Goal: Task Accomplishment & Management: Manage account settings

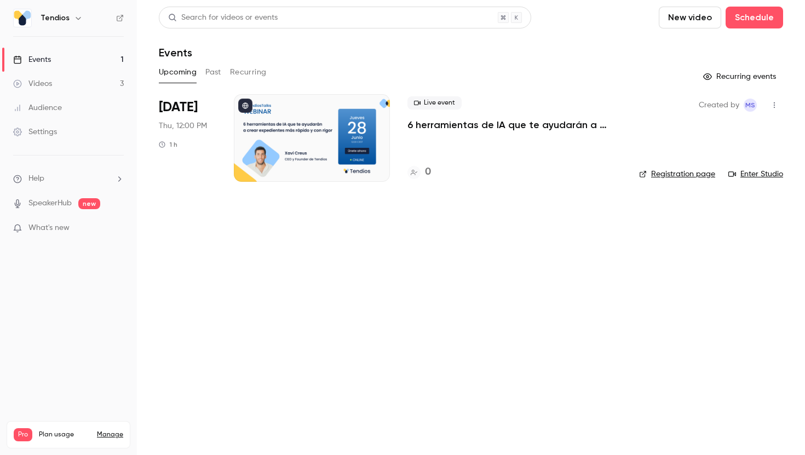
click at [773, 104] on icon "button" at bounding box center [774, 105] width 9 height 8
click at [713, 125] on li "Share" at bounding box center [723, 133] width 118 height 28
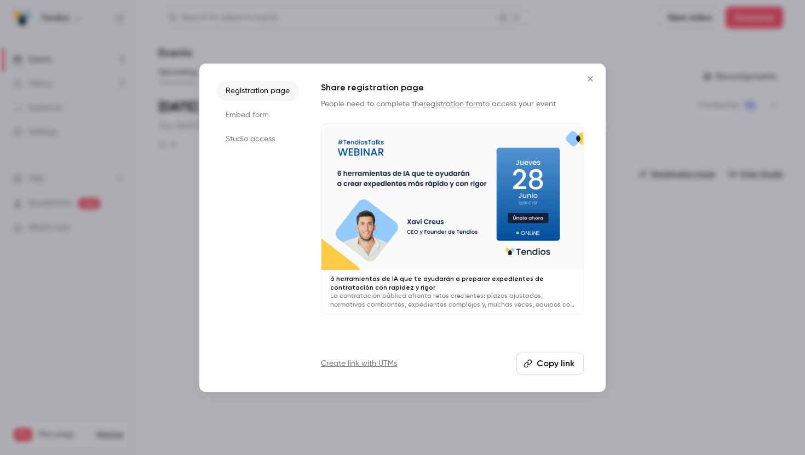
click at [544, 367] on button "Copy link" at bounding box center [549, 364] width 67 height 22
click at [585, 82] on icon "Close" at bounding box center [590, 78] width 13 height 9
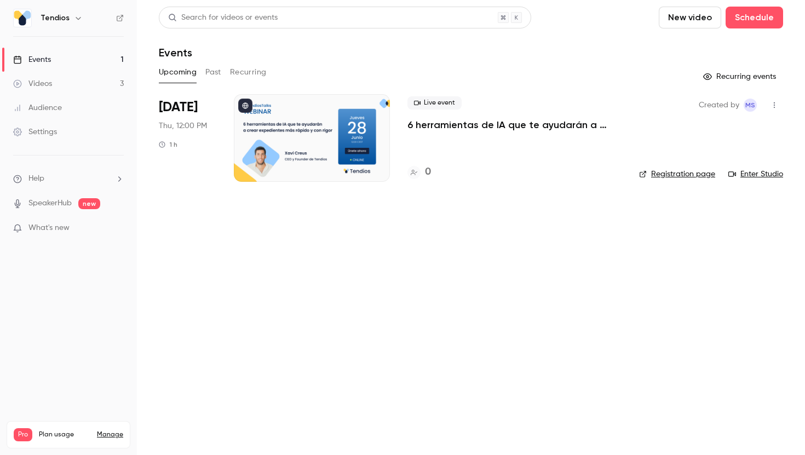
click at [443, 129] on p "6 herramientas de IA que te ayudarán a preparar expedientes de contratación con…" at bounding box center [514, 124] width 214 height 13
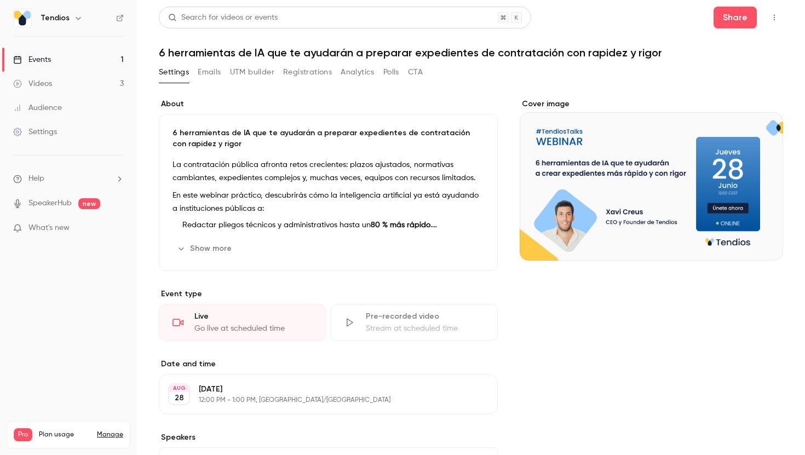
click at [225, 137] on p "6 herramientas de IA que te ayudarán a preparar expedientes de contratación con…" at bounding box center [329, 139] width 312 height 22
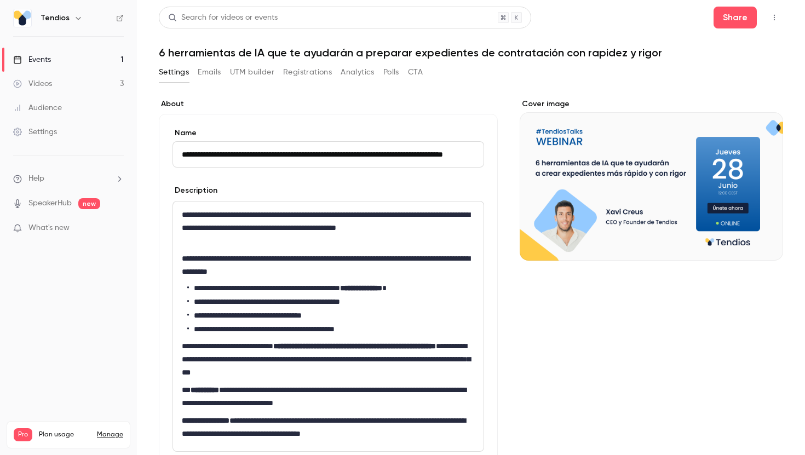
scroll to position [0, 51]
click at [221, 152] on input "**********" at bounding box center [329, 154] width 312 height 26
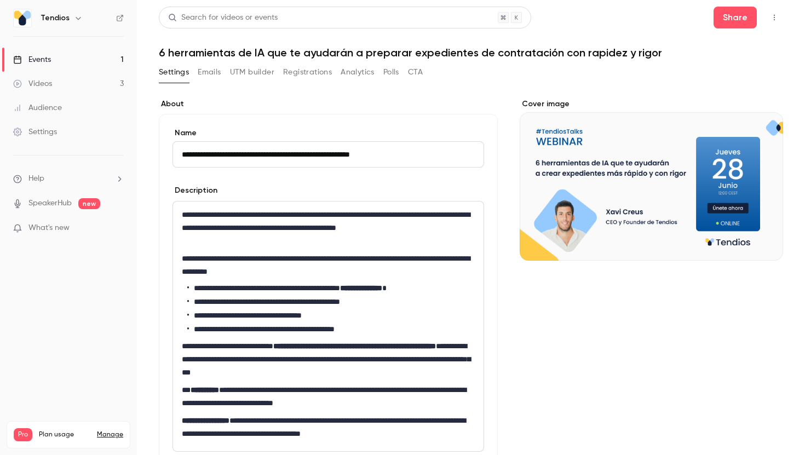
type input "**********"
click at [241, 278] on div "**********" at bounding box center [328, 327] width 311 height 250
click at [654, 396] on div "Cover image" at bounding box center [651, 430] width 263 height 663
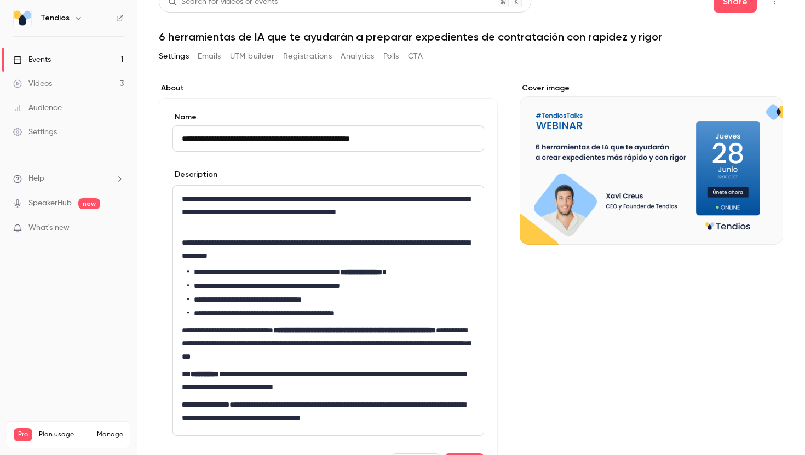
click at [112, 58] on link "Events 1" at bounding box center [68, 60] width 137 height 24
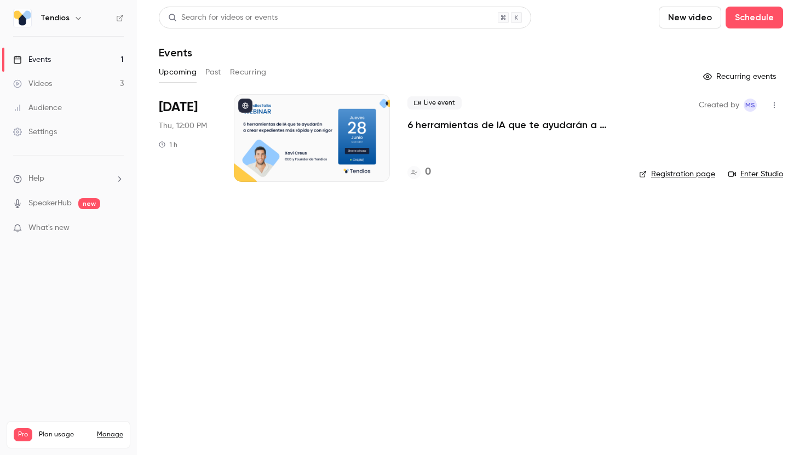
click at [466, 122] on p "6 herramientas de IA que te ayudarán a preparar expedientes de contratación con…" at bounding box center [514, 124] width 214 height 13
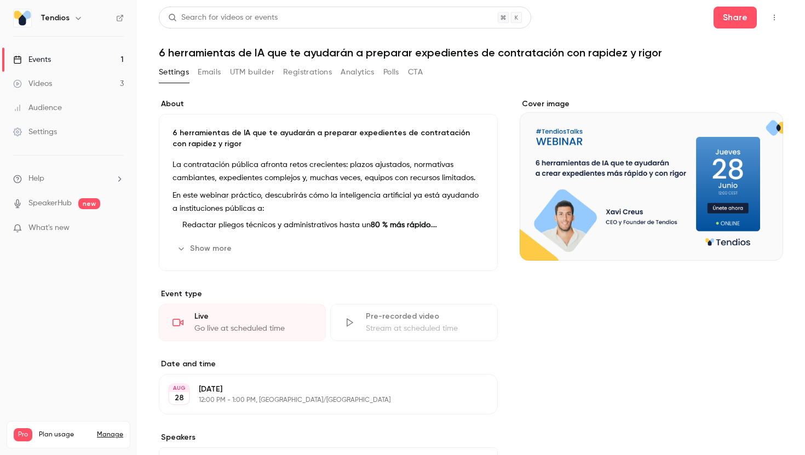
click at [272, 128] on p "6 herramientas de IA que te ayudarán a preparar expedientes de contratación con…" at bounding box center [329, 139] width 312 height 22
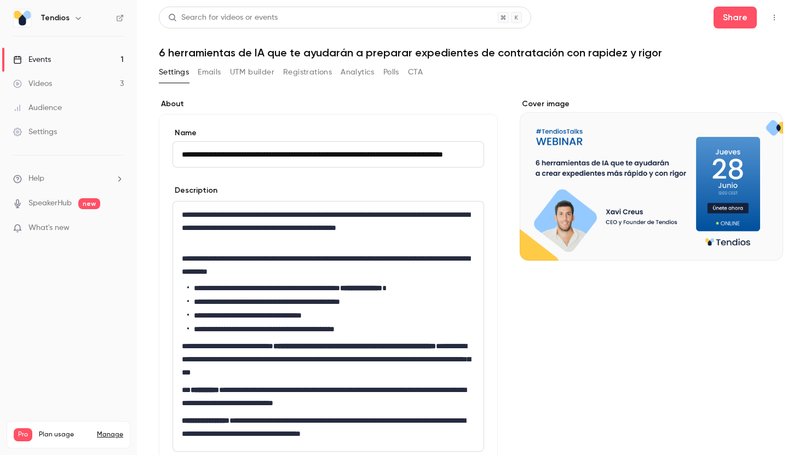
scroll to position [0, 51]
click at [269, 159] on input "**********" at bounding box center [329, 154] width 312 height 26
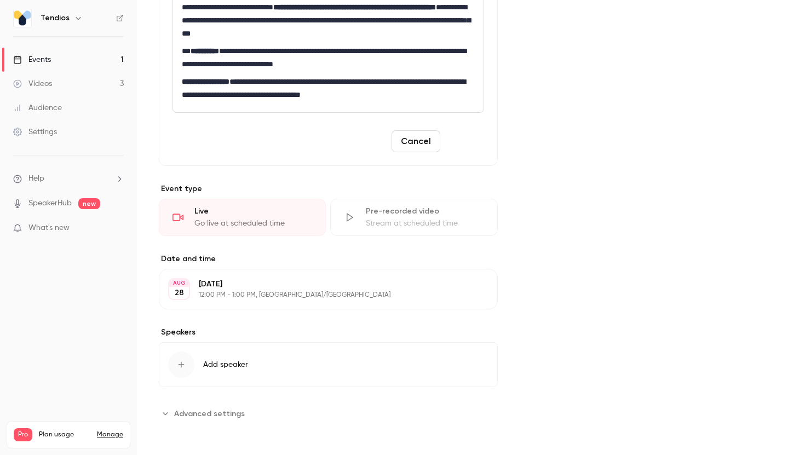
type input "**********"
click at [463, 142] on button "Save" at bounding box center [464, 141] width 39 height 22
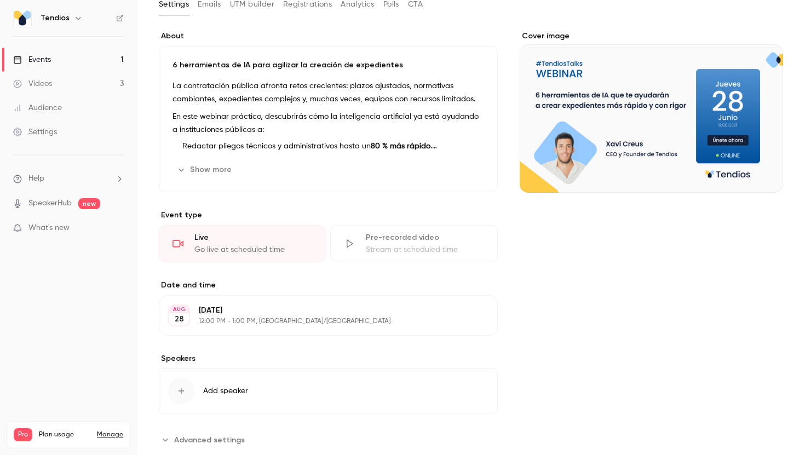
click at [237, 389] on span "Add speaker" at bounding box center [225, 391] width 45 height 11
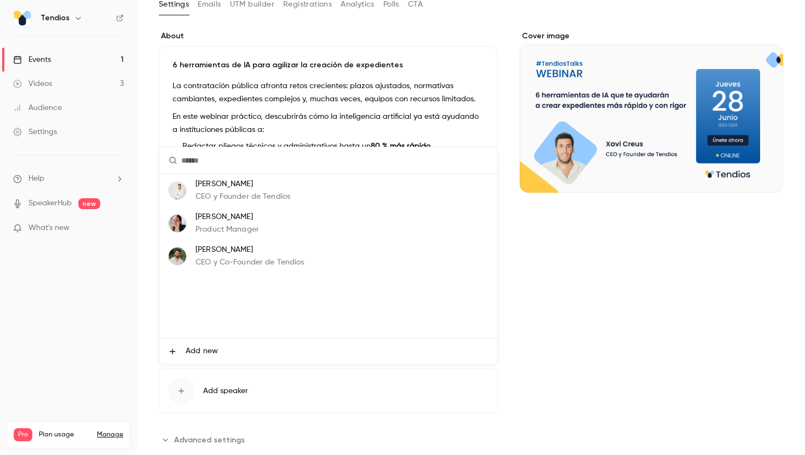
click at [222, 190] on div "Xavi Creus CEO y Founder de Tendios" at bounding box center [243, 191] width 95 height 24
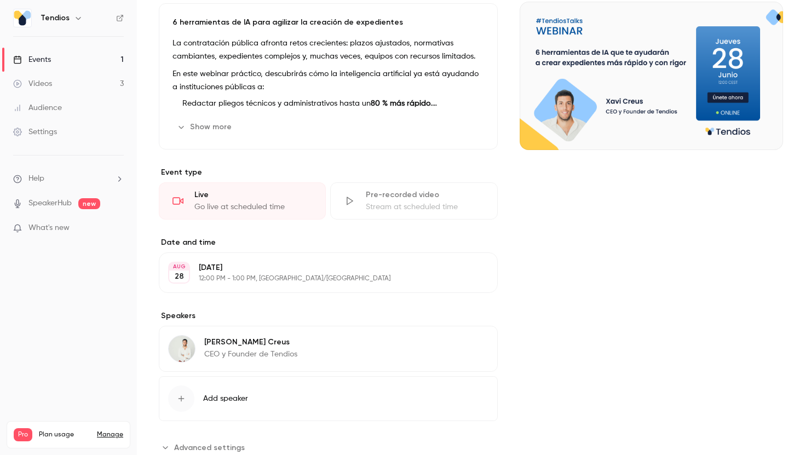
scroll to position [145, 0]
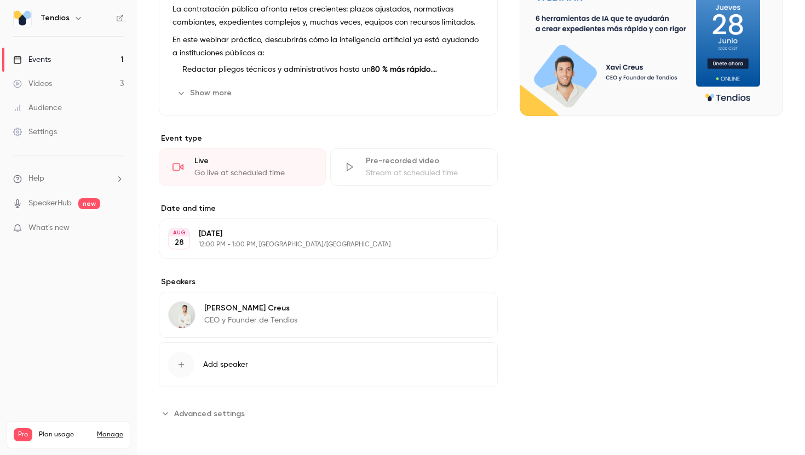
click at [112, 57] on link "Events 1" at bounding box center [68, 60] width 137 height 24
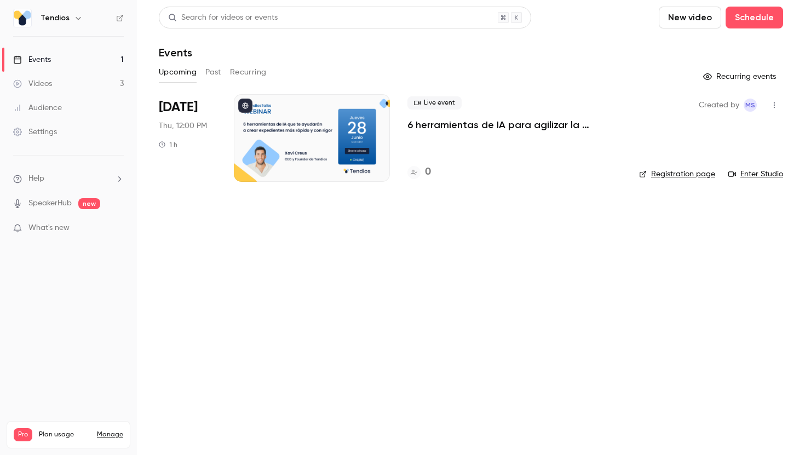
click at [80, 59] on link "Events 1" at bounding box center [68, 60] width 137 height 24
click at [88, 81] on link "Videos 3" at bounding box center [68, 84] width 137 height 24
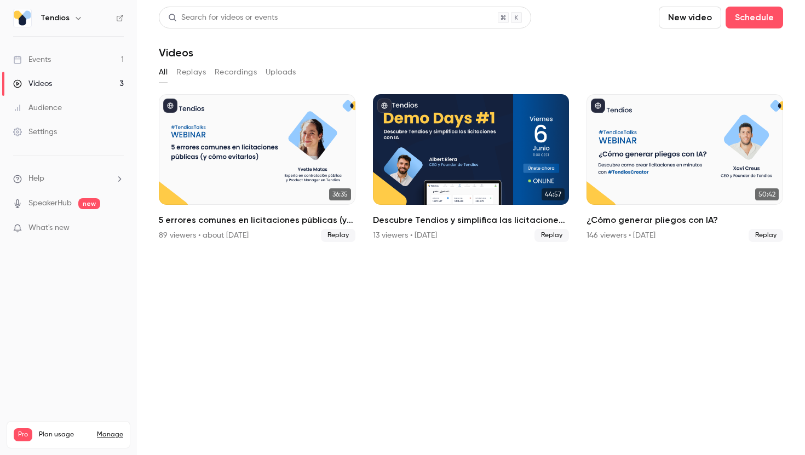
click at [84, 61] on link "Events 1" at bounding box center [68, 60] width 137 height 24
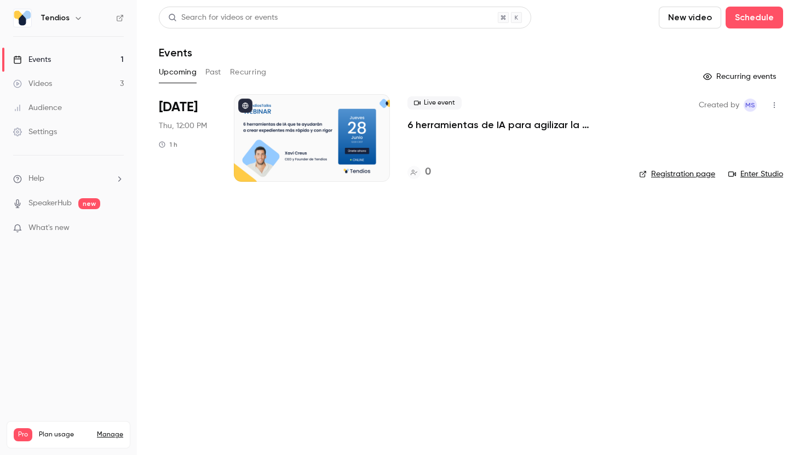
click at [36, 131] on div "Settings" at bounding box center [35, 132] width 44 height 11
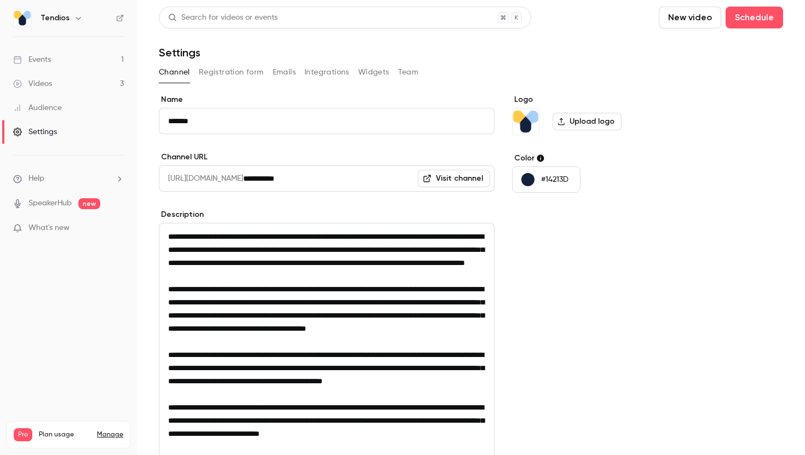
click at [246, 75] on button "Registration form" at bounding box center [231, 73] width 65 height 18
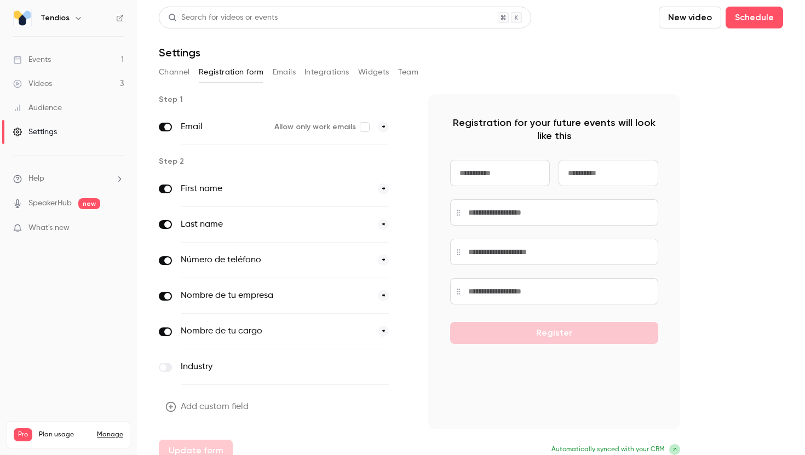
click at [403, 295] on icon "button" at bounding box center [404, 296] width 7 height 7
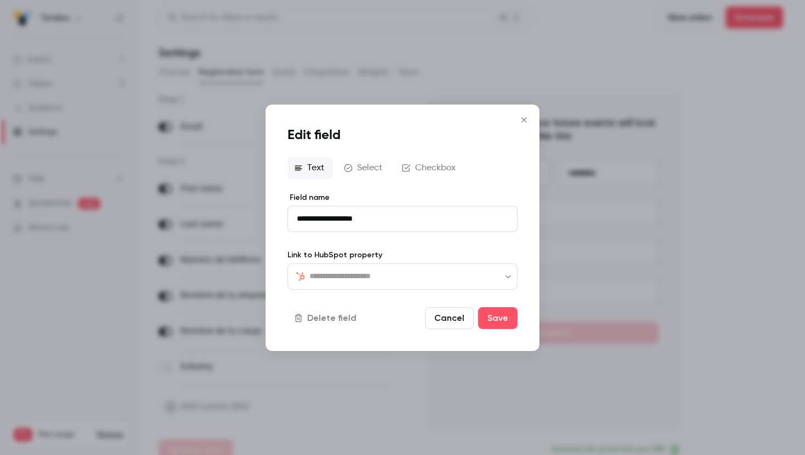
type input "**********"
click at [359, 216] on input "**********" at bounding box center [403, 218] width 230 height 26
type input "**********"
click at [492, 321] on button "Save" at bounding box center [497, 318] width 39 height 22
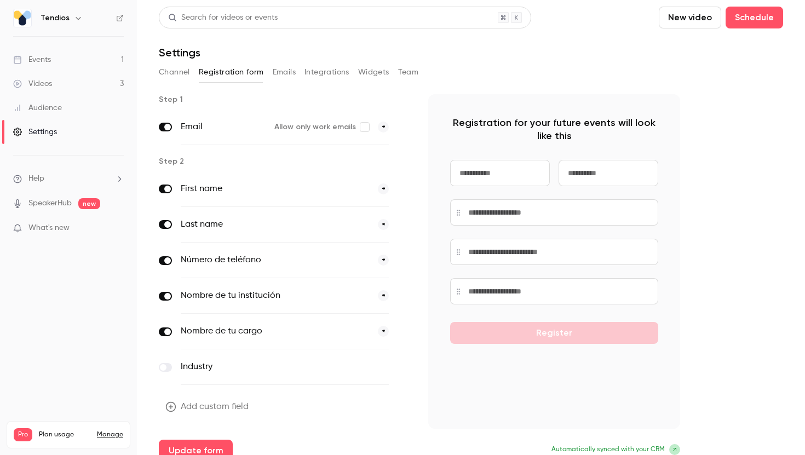
scroll to position [13, 0]
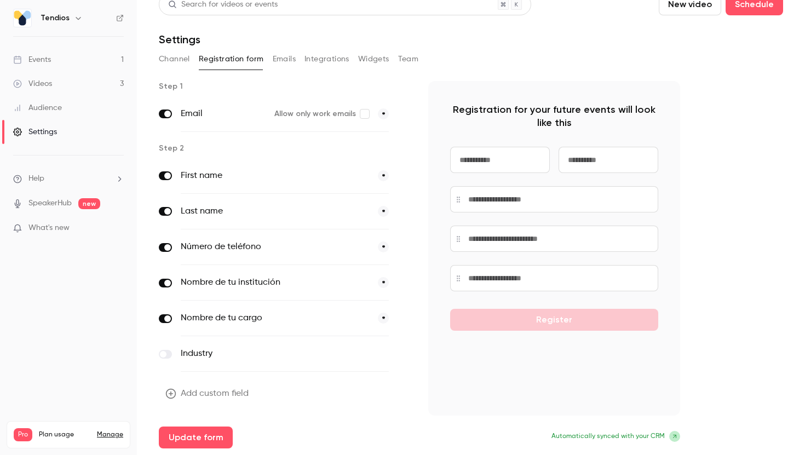
click at [190, 449] on main "Search for videos or events New video Schedule Settings Channel Registration fo…" at bounding box center [471, 227] width 668 height 455
click at [188, 444] on button "Update form" at bounding box center [196, 438] width 74 height 22
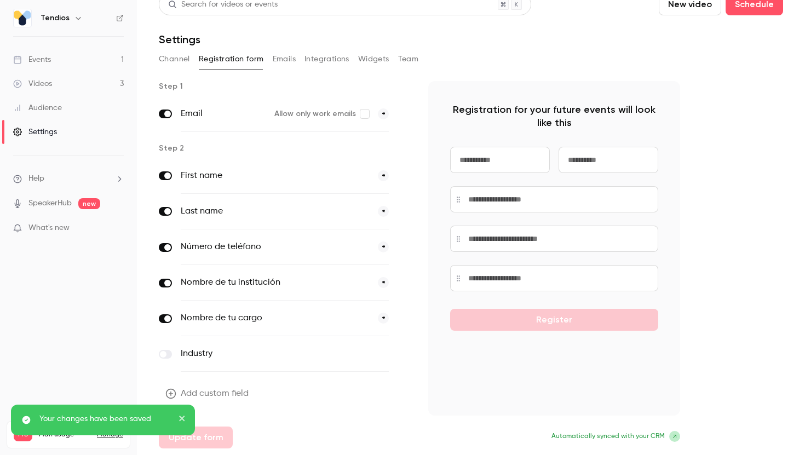
click at [85, 59] on link "Events 1" at bounding box center [68, 60] width 137 height 24
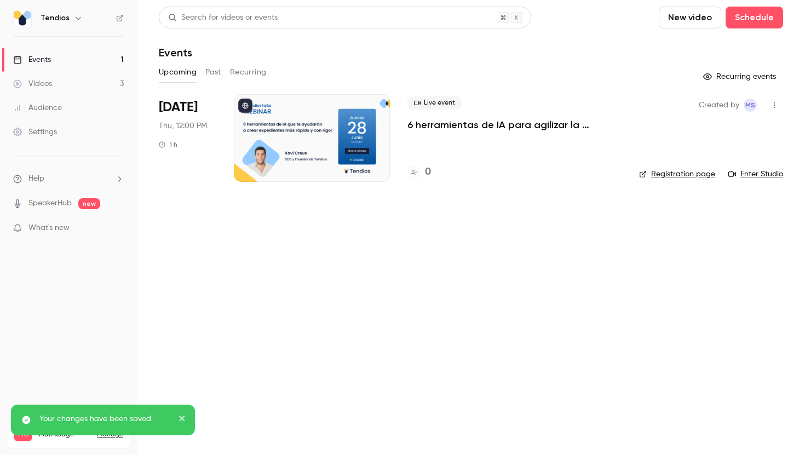
click at [667, 176] on link "Registration page" at bounding box center [677, 174] width 76 height 11
click at [319, 140] on div at bounding box center [312, 138] width 156 height 88
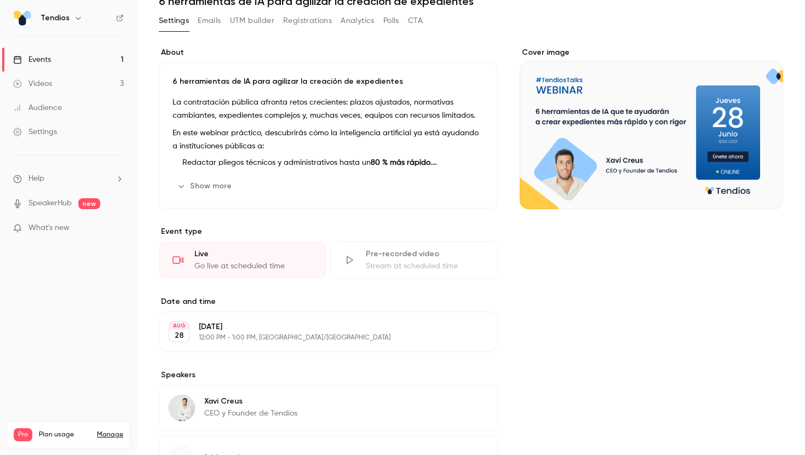
scroll to position [53, 0]
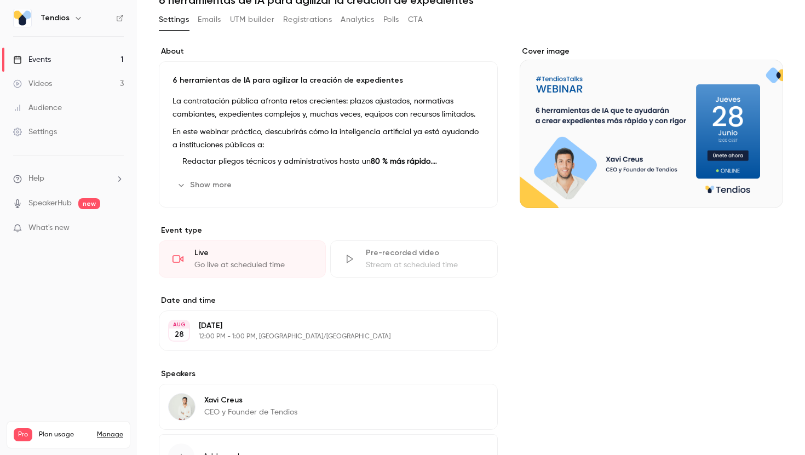
click at [285, 158] on li "Redactar pliegos técnicos y administrativos hasta un 80 % más rápido ." at bounding box center [331, 162] width 306 height 12
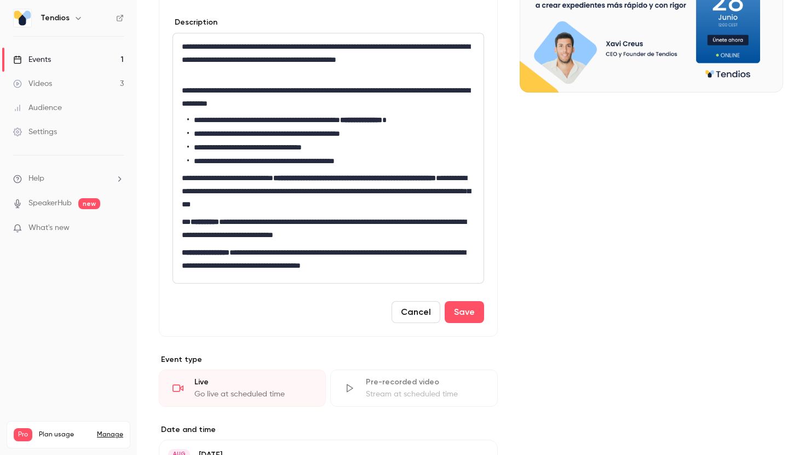
scroll to position [170, 0]
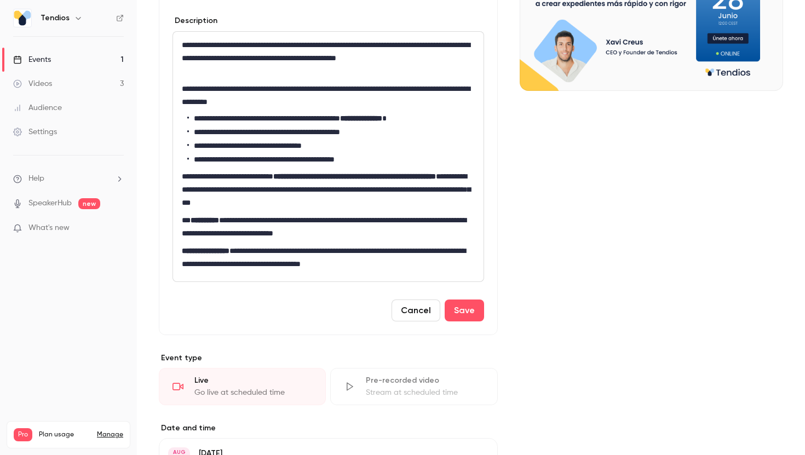
click at [258, 217] on p "**********" at bounding box center [328, 227] width 293 height 26
click at [308, 223] on p "**********" at bounding box center [328, 227] width 293 height 26
click at [389, 221] on p "**********" at bounding box center [328, 227] width 293 height 26
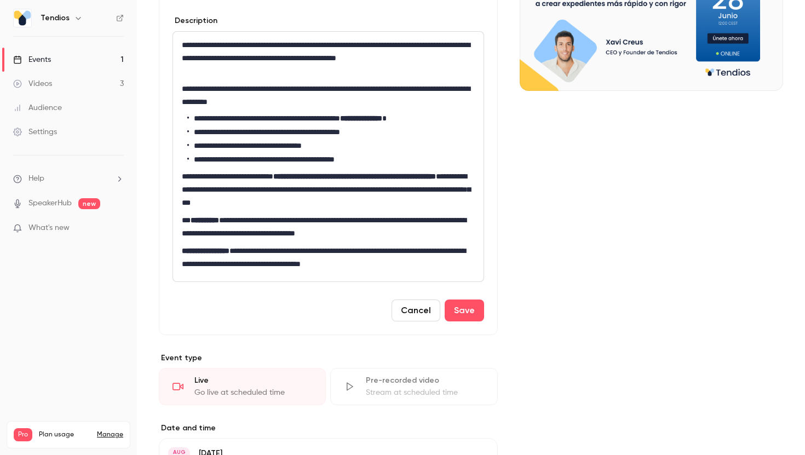
click at [297, 220] on p "**********" at bounding box center [328, 227] width 293 height 26
click at [389, 222] on p "**********" at bounding box center [328, 227] width 293 height 26
click at [455, 308] on button "Save" at bounding box center [464, 311] width 39 height 22
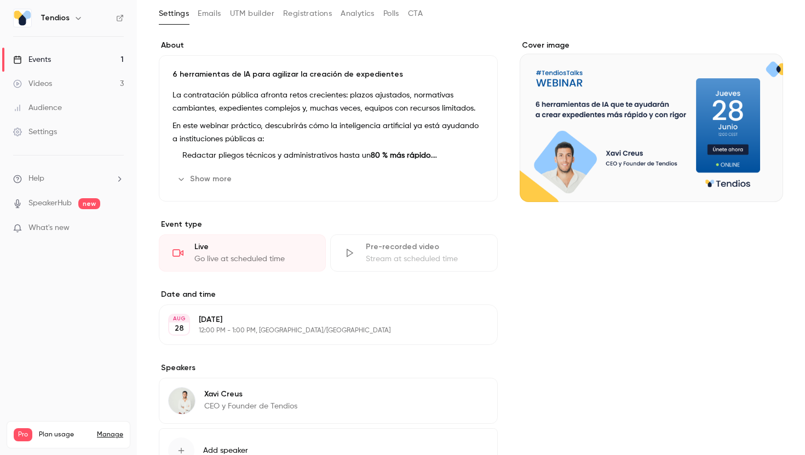
scroll to position [45, 0]
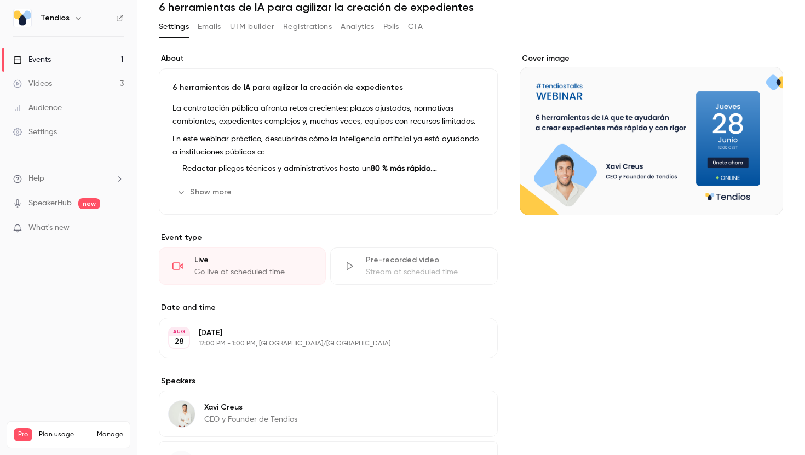
click at [208, 197] on button "Show more" at bounding box center [206, 192] width 66 height 18
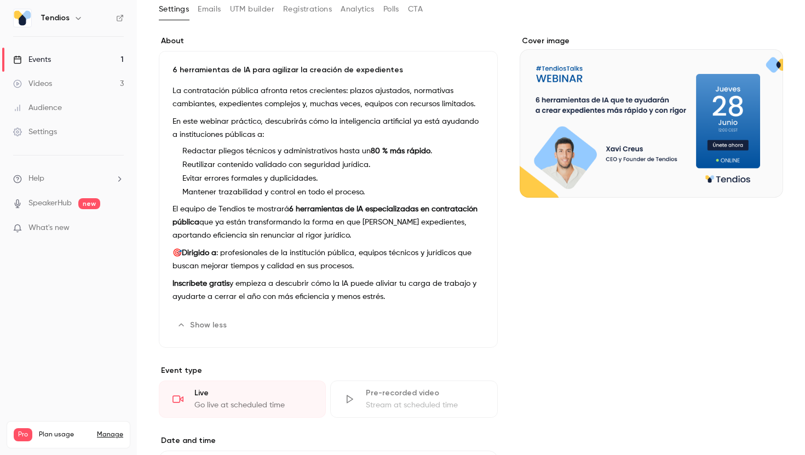
scroll to position [66, 0]
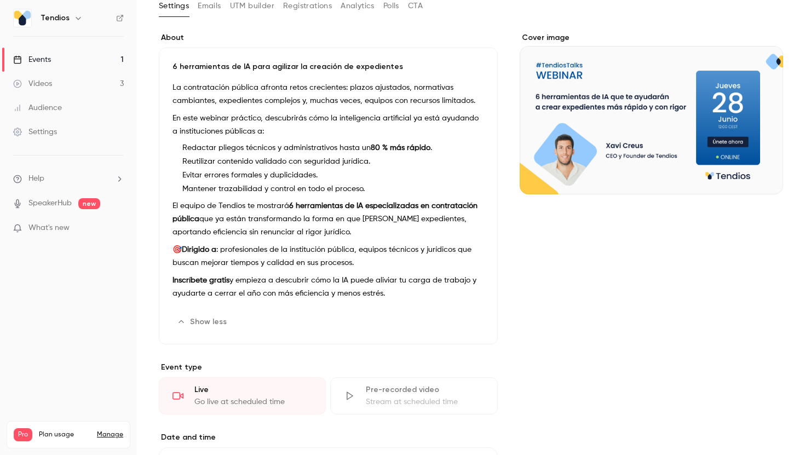
click at [67, 60] on link "Events 1" at bounding box center [68, 60] width 137 height 24
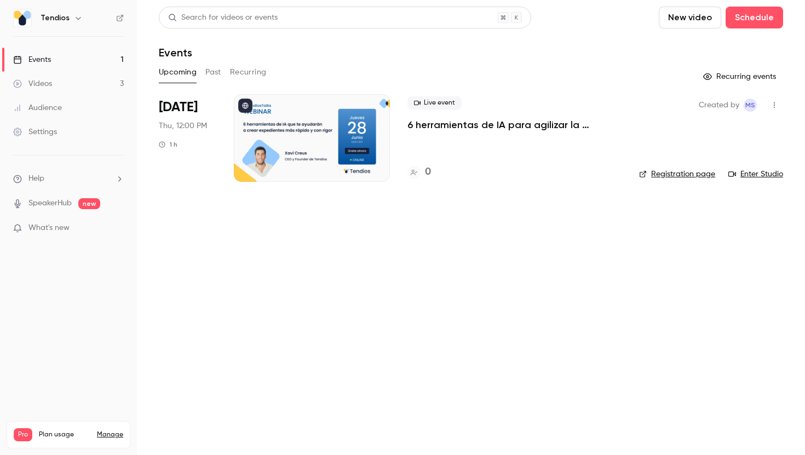
click at [708, 173] on link "Registration page" at bounding box center [677, 174] width 76 height 11
click at [675, 175] on link "Registration page" at bounding box center [677, 174] width 76 height 11
click at [772, 107] on icon "button" at bounding box center [774, 105] width 9 height 8
click at [720, 136] on div "Share" at bounding box center [732, 133] width 83 height 11
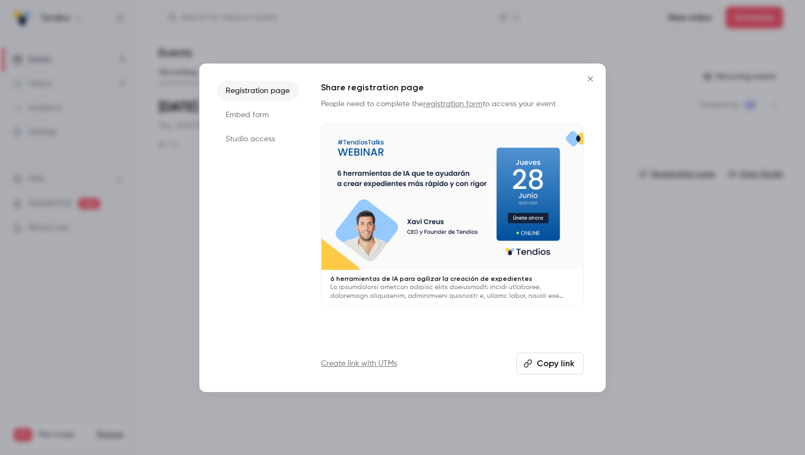
click at [544, 369] on button "Copy link" at bounding box center [549, 364] width 67 height 22
click at [594, 82] on icon "Close" at bounding box center [590, 78] width 13 height 9
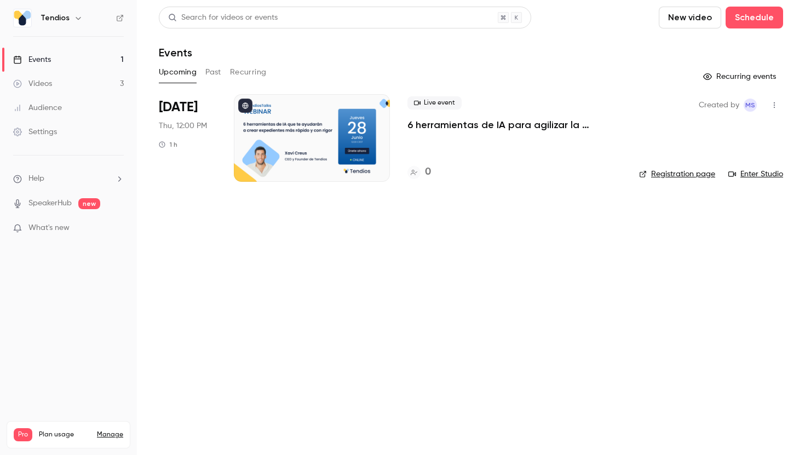
click at [72, 83] on link "Videos 3" at bounding box center [68, 84] width 137 height 24
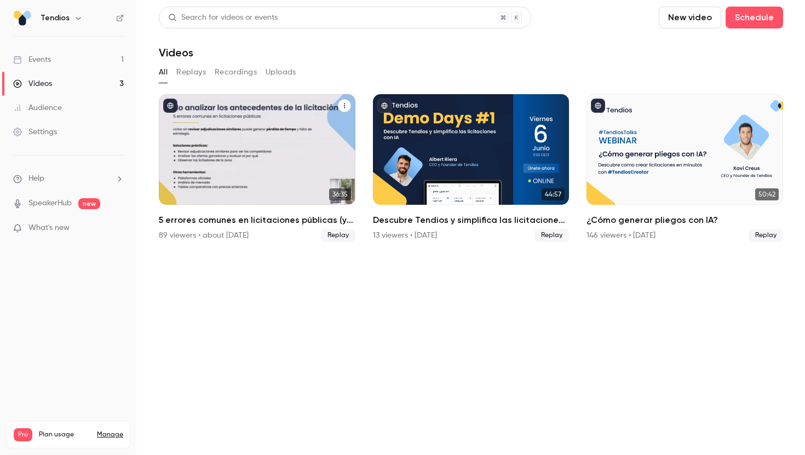
click at [293, 219] on h2 "5 errores comunes en licitaciones públicas (y cómo evitarlos)" at bounding box center [257, 220] width 197 height 13
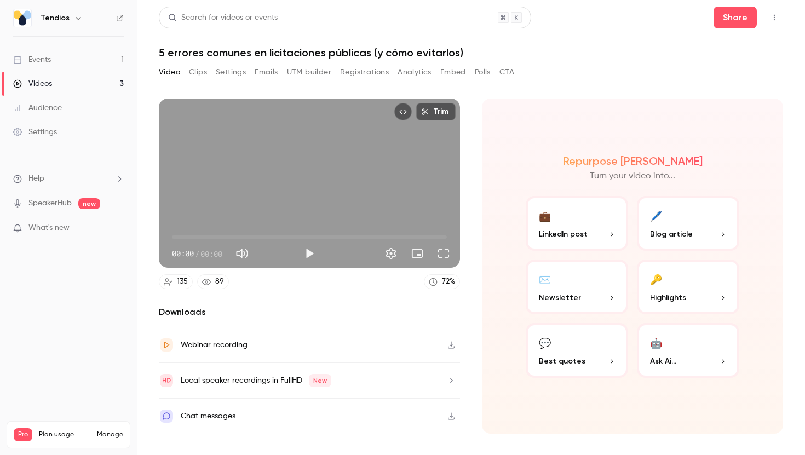
click at [381, 66] on button "Registrations" at bounding box center [364, 73] width 49 height 18
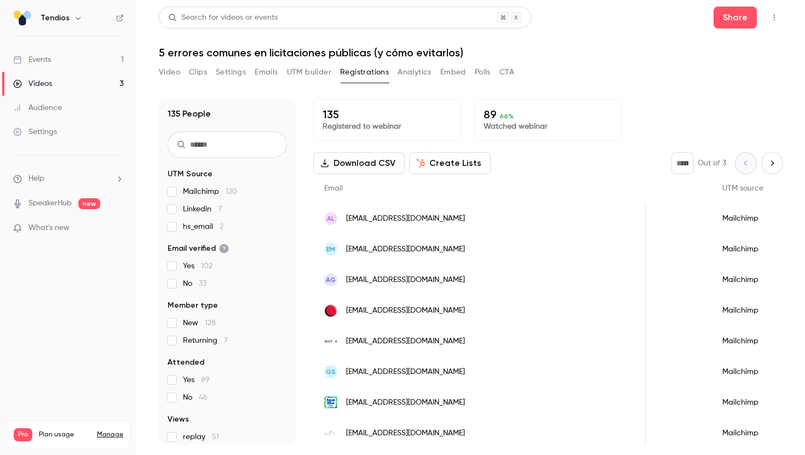
scroll to position [0, 868]
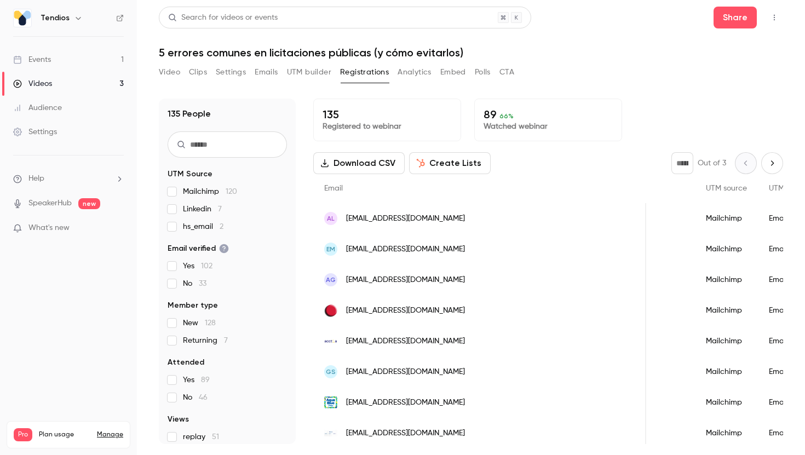
click at [108, 58] on link "Events 1" at bounding box center [68, 60] width 137 height 24
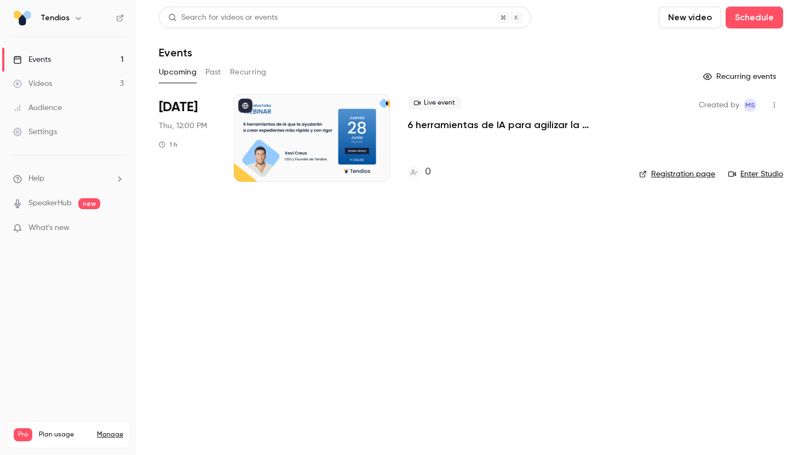
click at [104, 78] on link "Videos 3" at bounding box center [68, 84] width 137 height 24
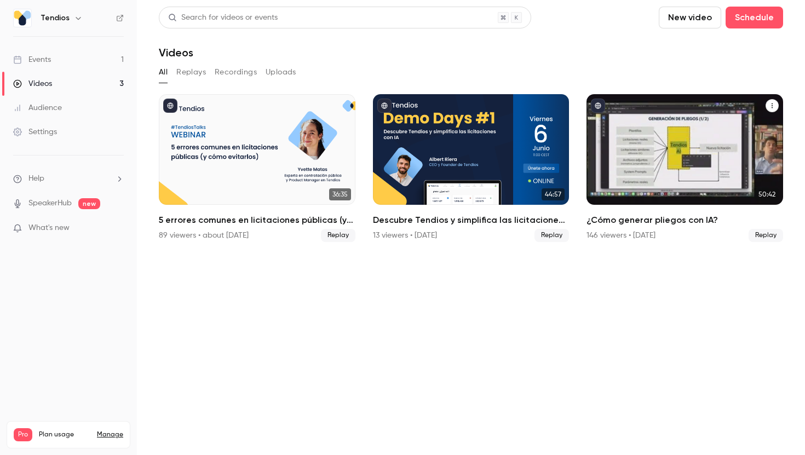
click at [633, 168] on div "¿Cómo generar pliegos con IA?" at bounding box center [685, 149] width 197 height 111
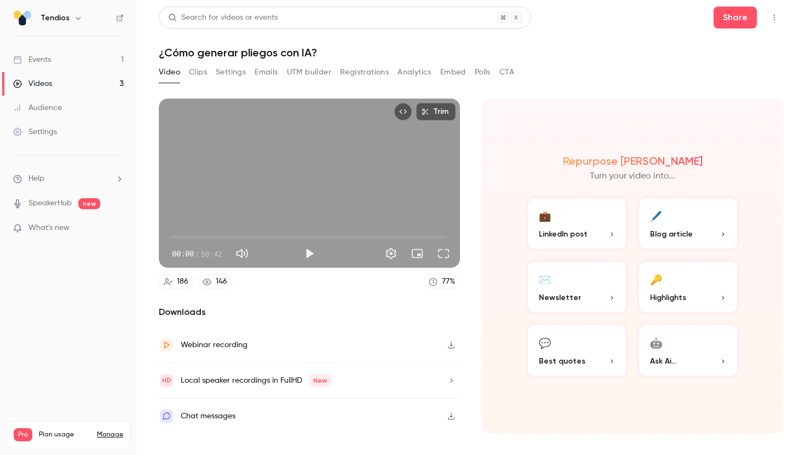
click at [86, 96] on link "Audience" at bounding box center [68, 108] width 137 height 24
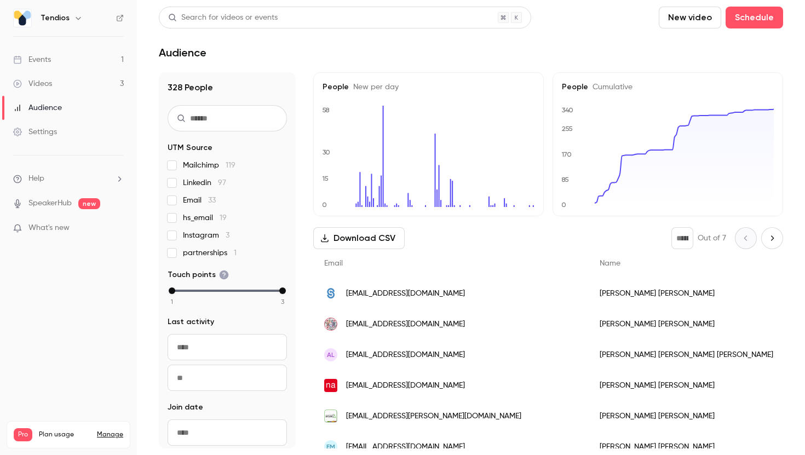
click at [43, 59] on div "Events" at bounding box center [32, 59] width 38 height 11
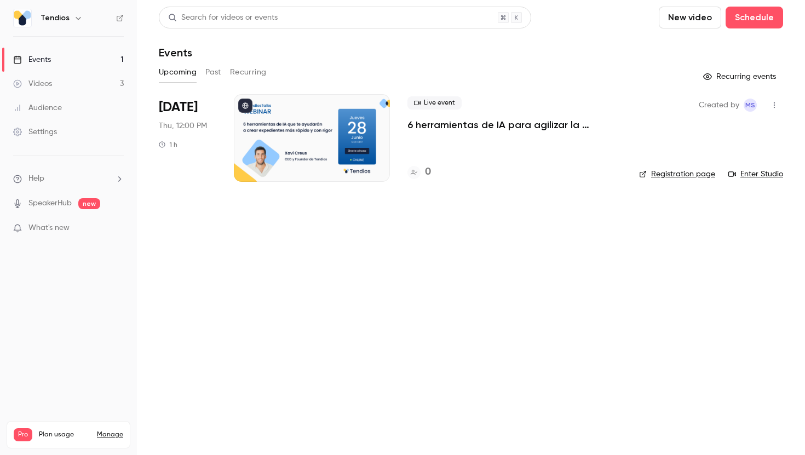
click at [692, 171] on link "Registration page" at bounding box center [677, 174] width 76 height 11
click at [73, 68] on link "Events 1" at bounding box center [68, 60] width 137 height 24
click at [328, 145] on div at bounding box center [312, 138] width 156 height 88
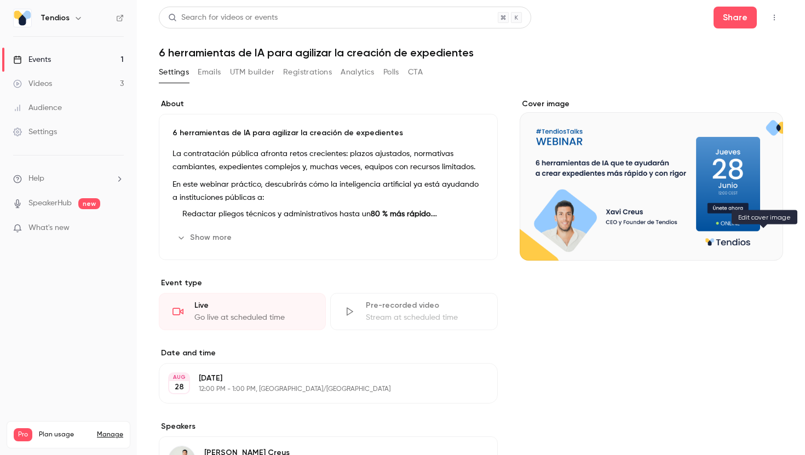
click at [764, 238] on icon "Cover image" at bounding box center [763, 240] width 7 height 7
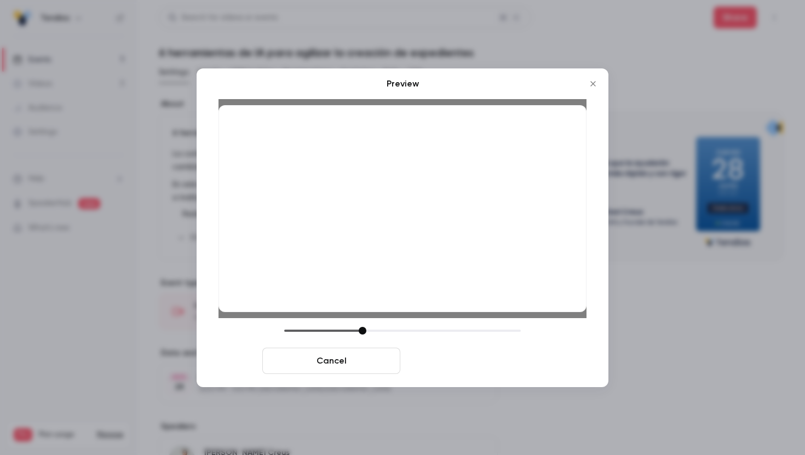
click at [483, 361] on button "Save cover" at bounding box center [474, 361] width 138 height 26
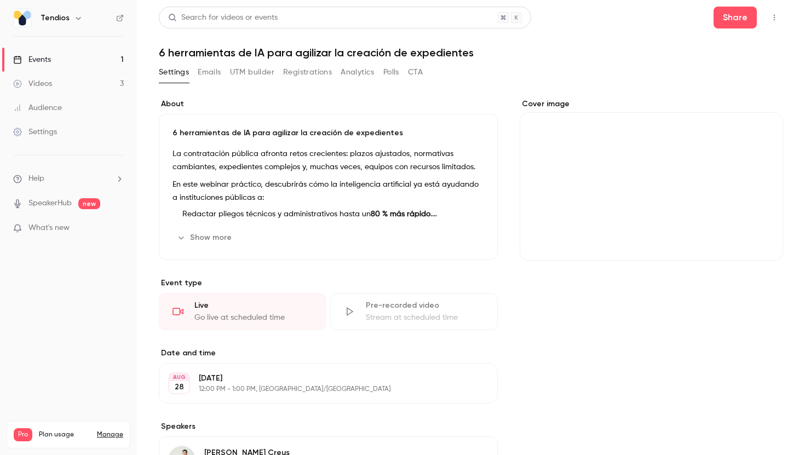
click at [109, 56] on link "Events 1" at bounding box center [68, 60] width 137 height 24
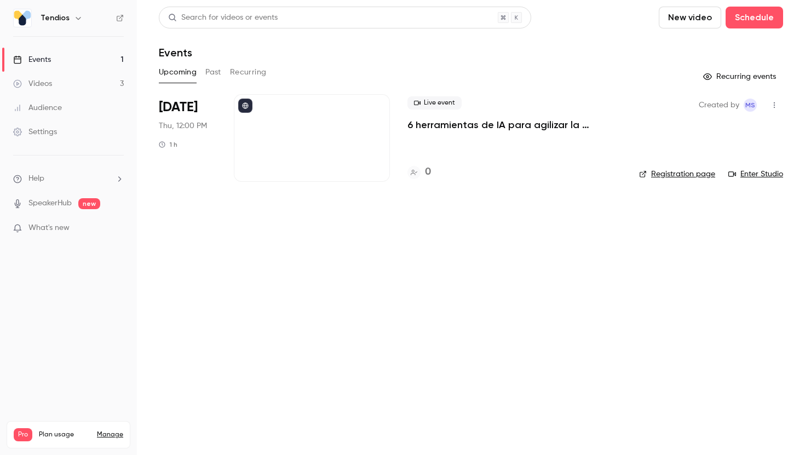
click at [286, 139] on div at bounding box center [312, 138] width 156 height 88
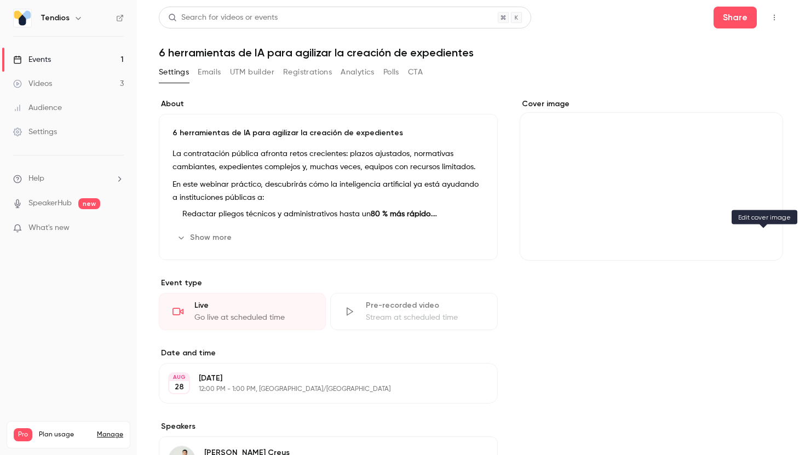
click at [760, 243] on icon "Cover image" at bounding box center [763, 241] width 12 height 9
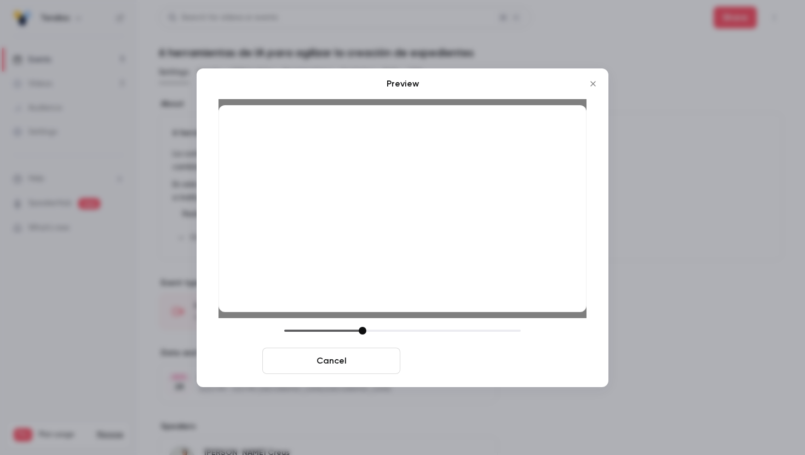
click at [488, 354] on button "Save cover" at bounding box center [474, 361] width 138 height 26
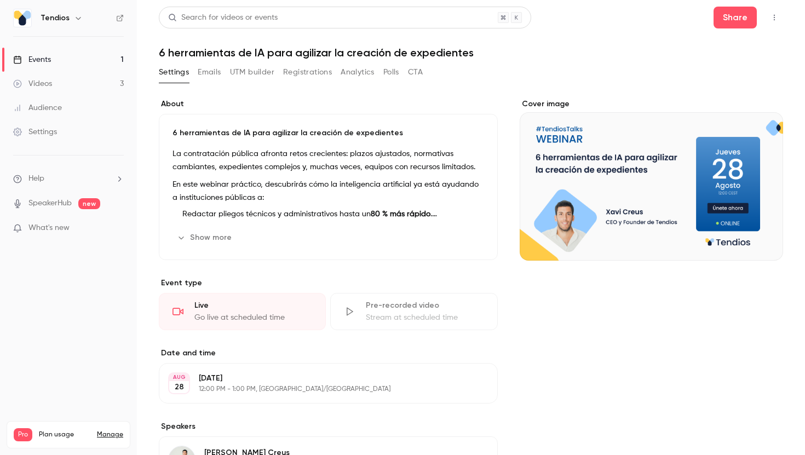
click at [254, 197] on p "En este webinar práctico, descubrirás cómo la inteligencia artificial ya está a…" at bounding box center [329, 191] width 312 height 26
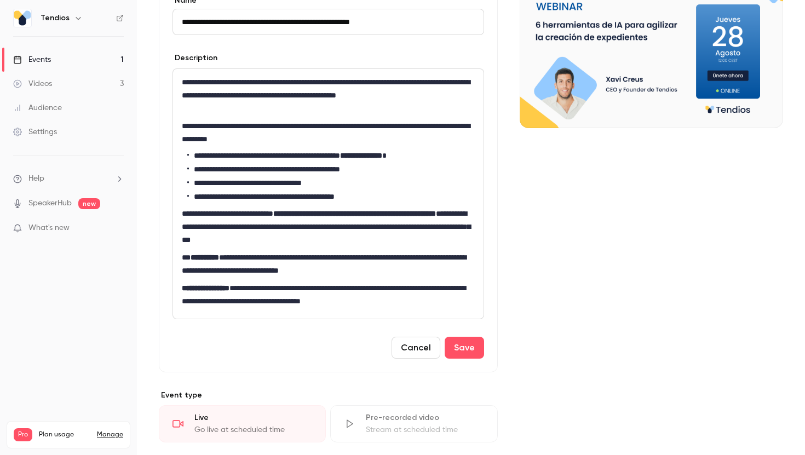
scroll to position [181, 0]
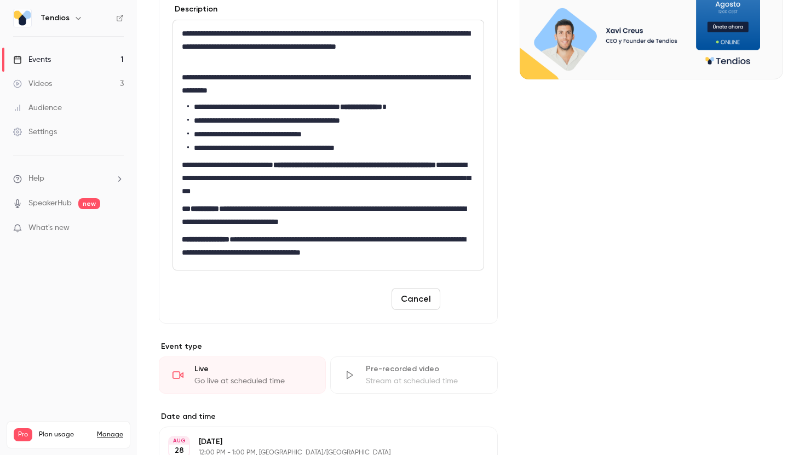
click at [470, 302] on button "Save" at bounding box center [464, 299] width 39 height 22
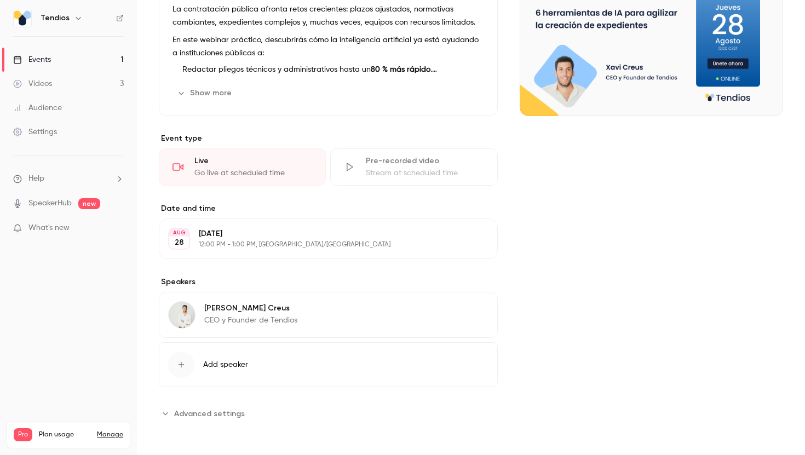
scroll to position [118, 0]
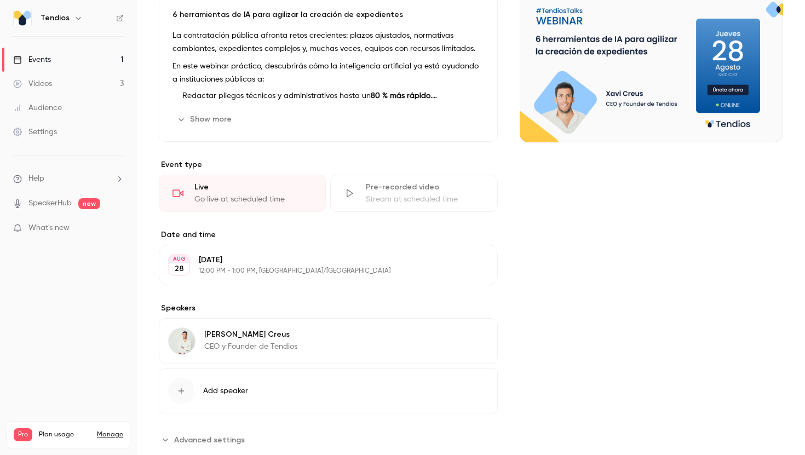
click at [104, 58] on link "Events 1" at bounding box center [68, 60] width 137 height 24
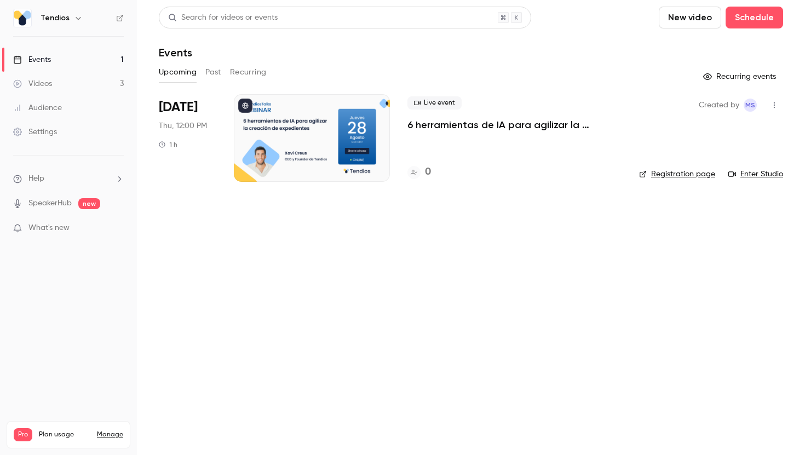
click at [772, 104] on icon "button" at bounding box center [774, 105] width 9 height 8
click at [721, 136] on div "Share" at bounding box center [732, 133] width 83 height 11
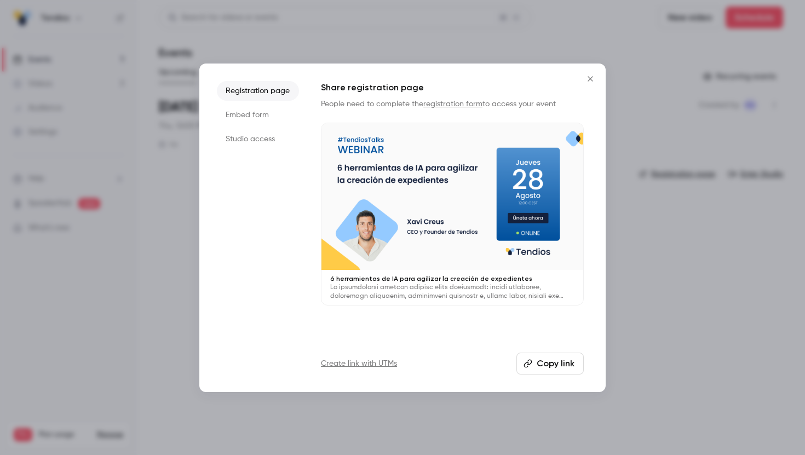
click at [559, 367] on button "Copy link" at bounding box center [549, 364] width 67 height 22
click at [587, 80] on icon "Close" at bounding box center [590, 78] width 13 height 9
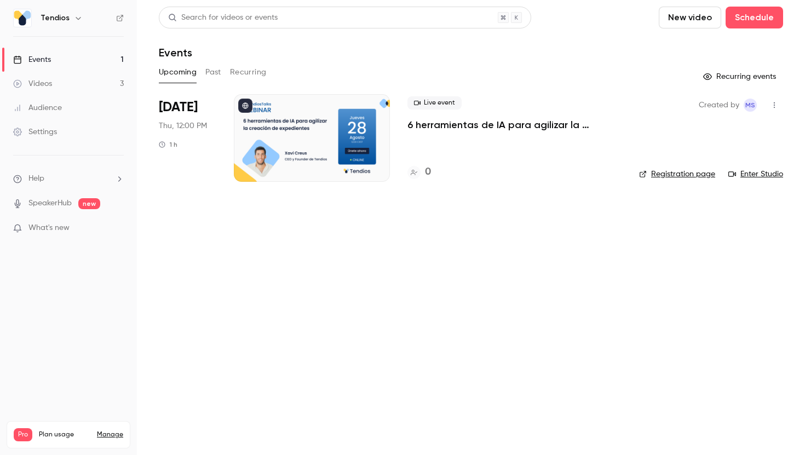
click at [442, 123] on p "6 herramientas de IA para agilizar la creación de expedientes" at bounding box center [514, 124] width 214 height 13
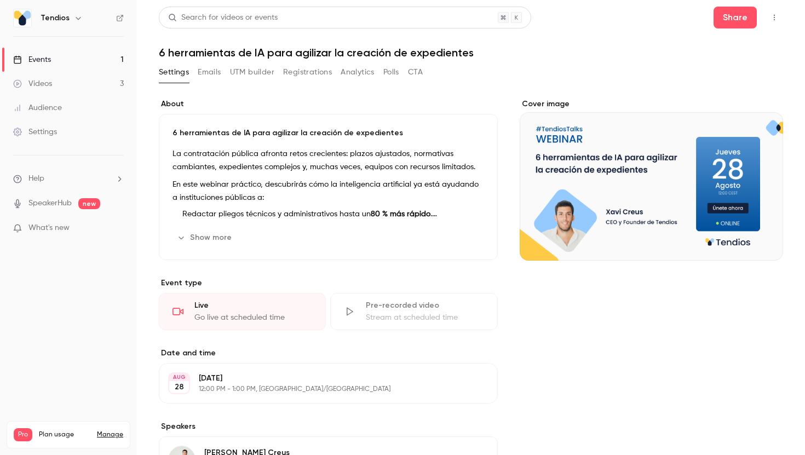
click at [275, 123] on div "6 herramientas de IA para agilizar la creación de expedientes La contratación p…" at bounding box center [328, 187] width 339 height 146
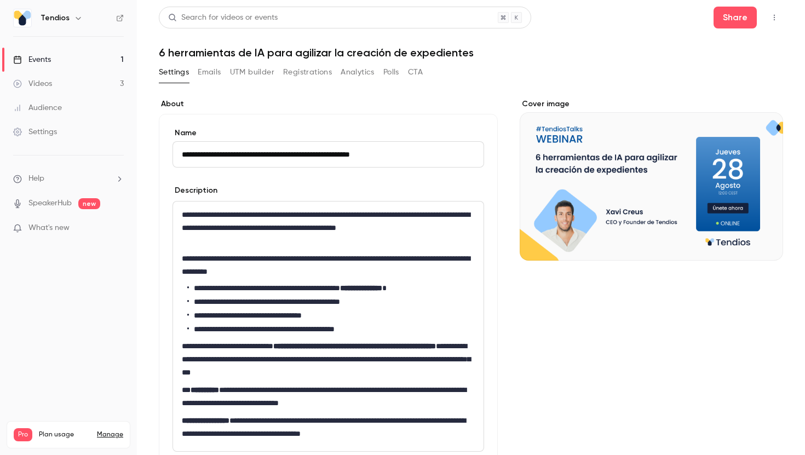
click at [275, 159] on input "**********" at bounding box center [329, 154] width 312 height 26
click at [399, 96] on div "**********" at bounding box center [471, 461] width 624 height 753
click at [262, 65] on button "UTM builder" at bounding box center [252, 73] width 44 height 18
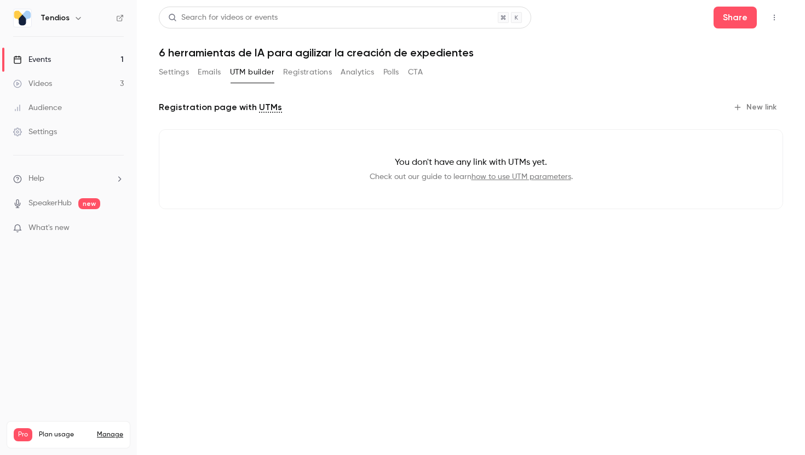
click at [211, 73] on button "Emails" at bounding box center [209, 73] width 23 height 18
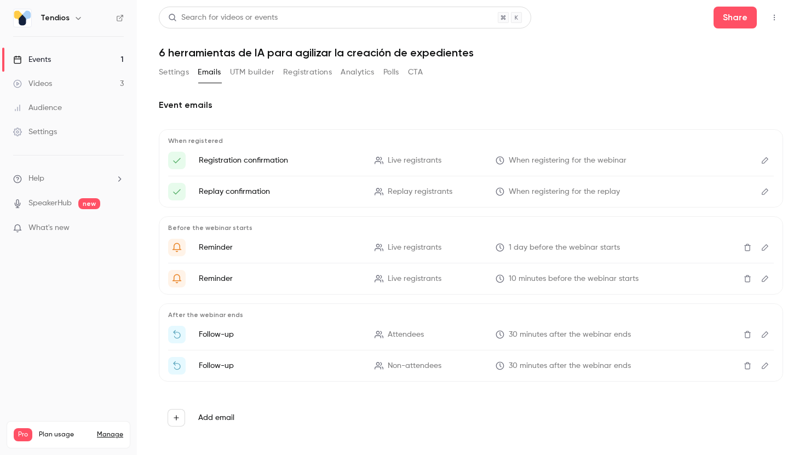
click at [315, 77] on button "Registrations" at bounding box center [307, 73] width 49 height 18
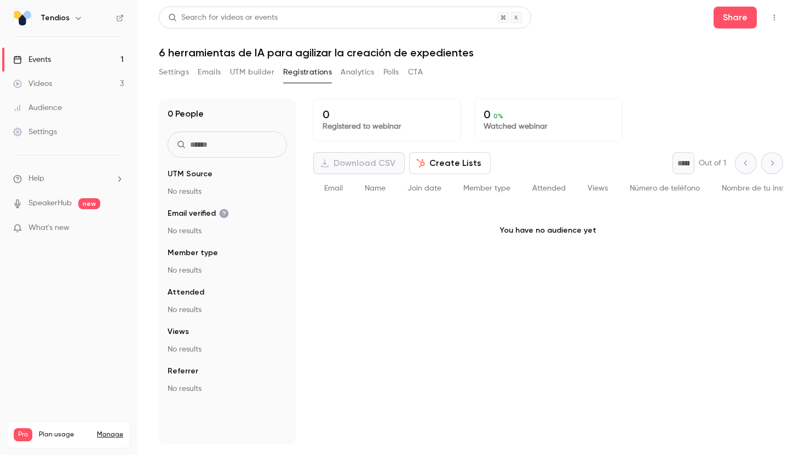
click at [347, 74] on button "Analytics" at bounding box center [358, 73] width 34 height 18
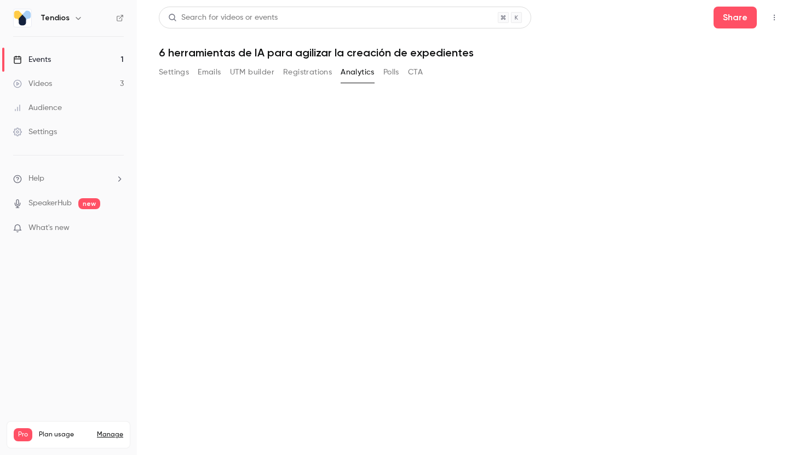
click at [396, 78] on button "Polls" at bounding box center [391, 73] width 16 height 18
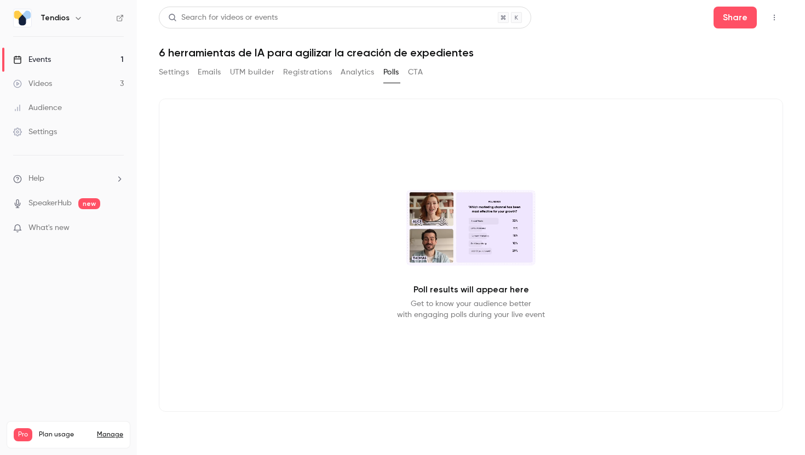
click at [418, 72] on button "CTA" at bounding box center [415, 73] width 15 height 18
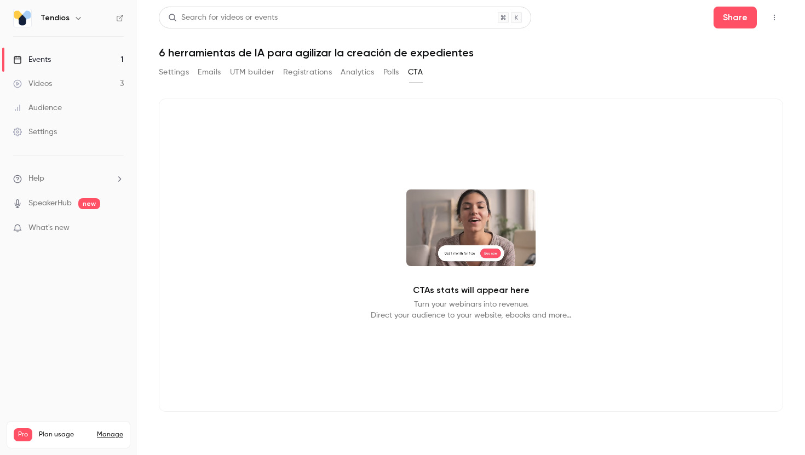
click at [250, 77] on button "UTM builder" at bounding box center [252, 73] width 44 height 18
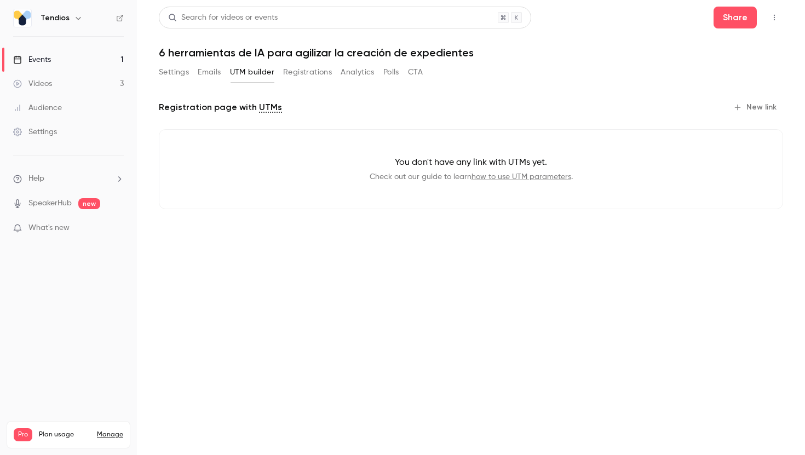
click at [204, 70] on button "Emails" at bounding box center [209, 73] width 23 height 18
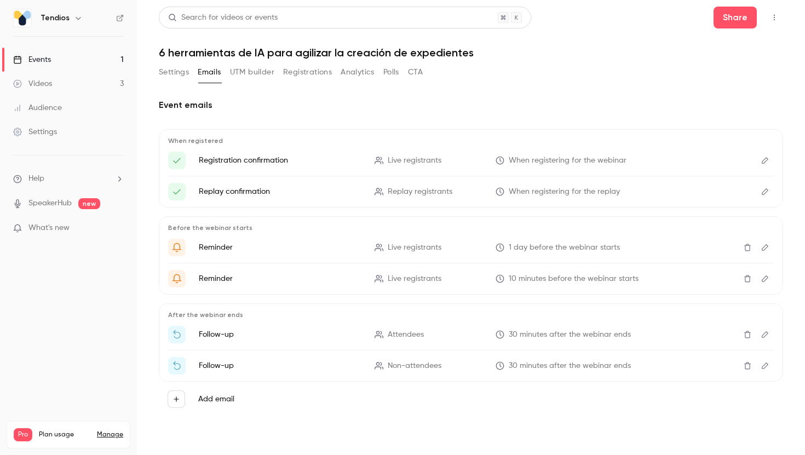
click at [181, 74] on button "Settings" at bounding box center [174, 73] width 30 height 18
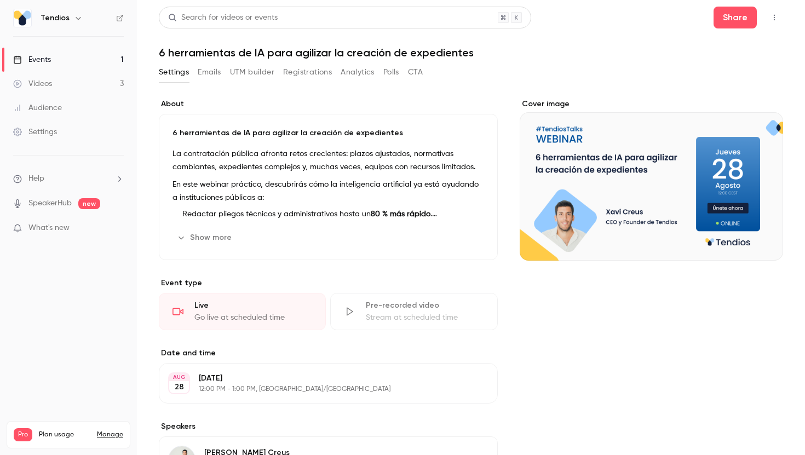
click at [775, 10] on button "button" at bounding box center [775, 18] width 18 height 18
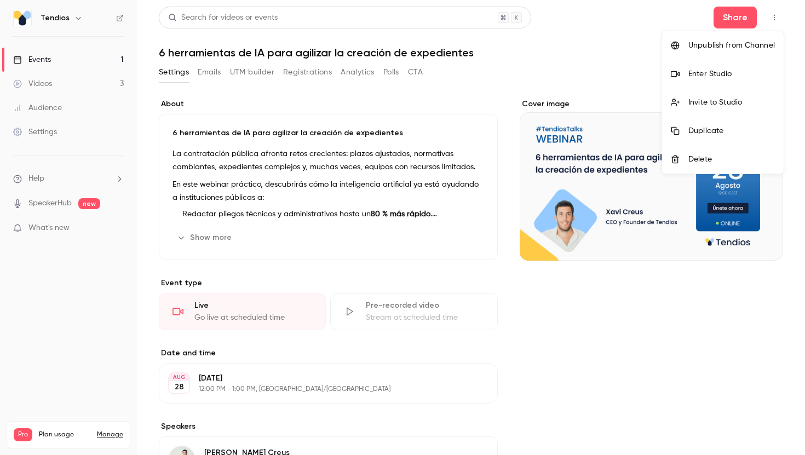
click at [109, 59] on div at bounding box center [402, 227] width 805 height 455
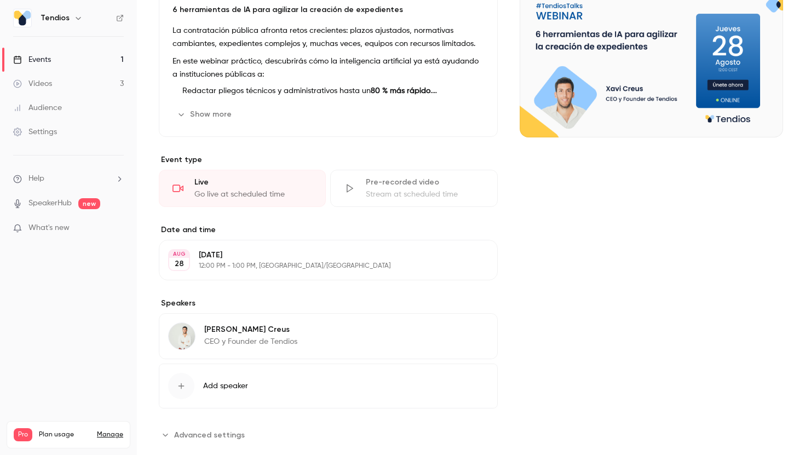
scroll to position [145, 0]
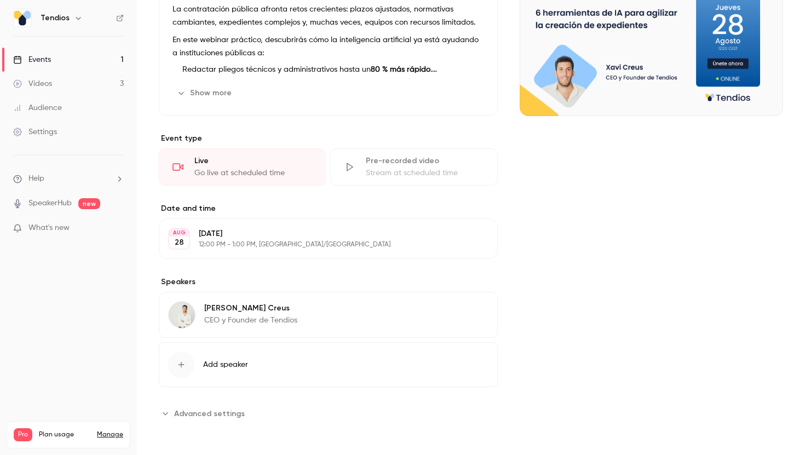
click at [187, 412] on span "Advanced settings" at bounding box center [209, 414] width 71 height 12
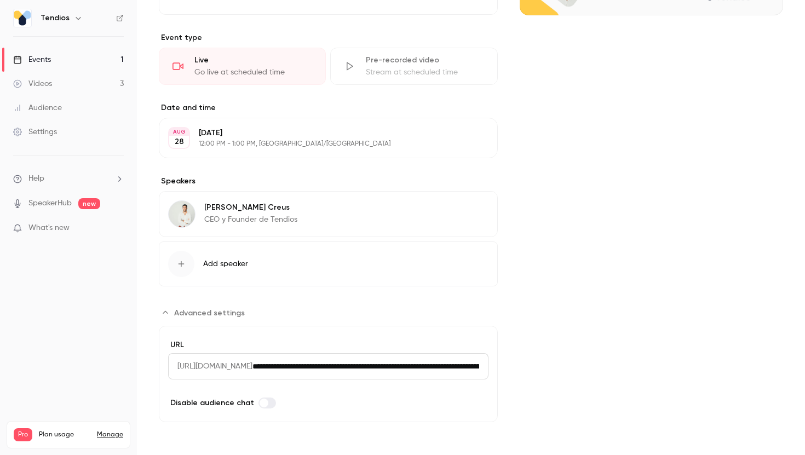
click at [313, 365] on input "**********" at bounding box center [370, 366] width 236 height 26
drag, startPoint x: 439, startPoint y: 366, endPoint x: 592, endPoint y: 381, distance: 154.1
click at [592, 381] on div "About 6 herramientas de IA para agilizar la creación de expedientes La contrata…" at bounding box center [471, 137] width 624 height 569
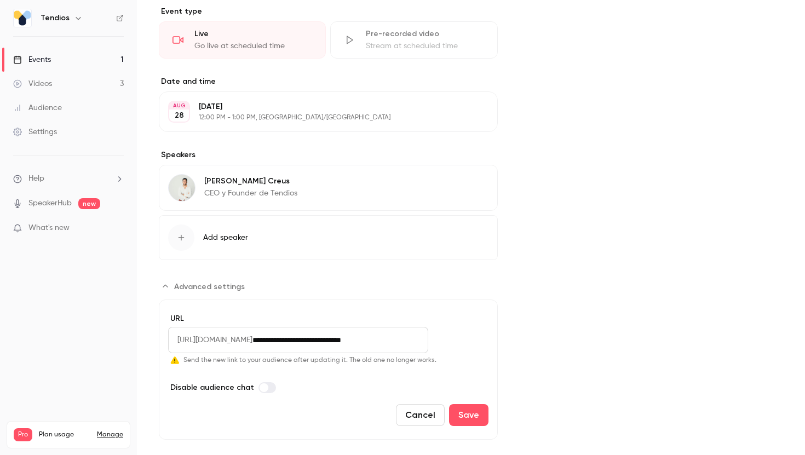
scroll to position [289, 0]
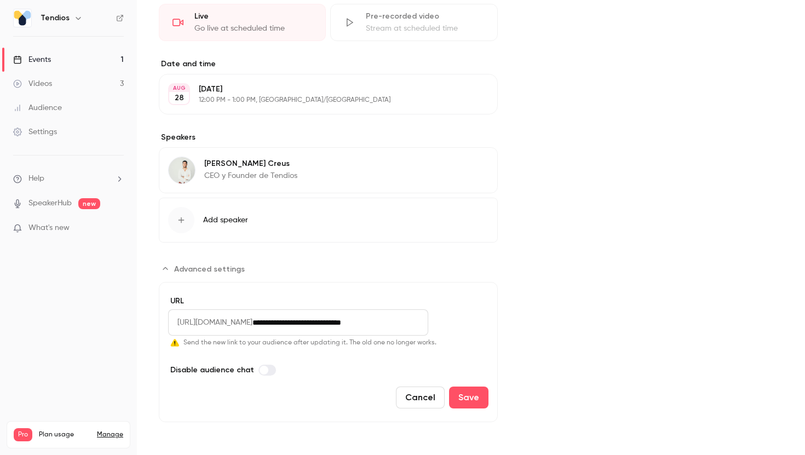
type input "**********"
click at [479, 398] on button "Save" at bounding box center [468, 398] width 39 height 22
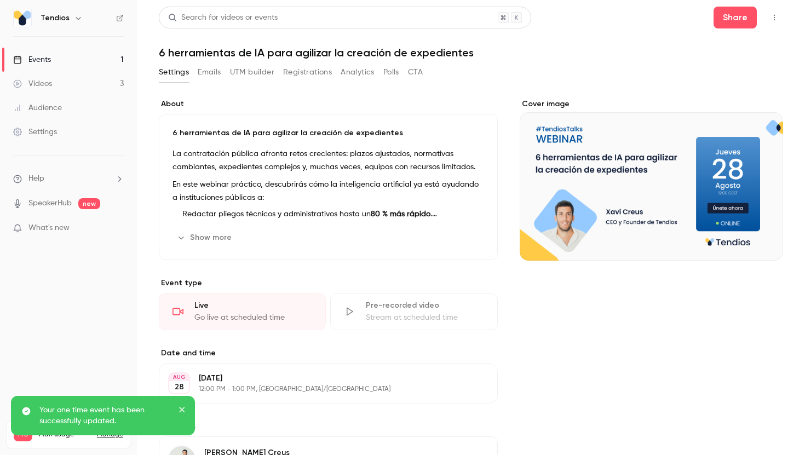
click at [170, 71] on button "Settings" at bounding box center [174, 73] width 30 height 18
click at [102, 67] on link "Events 1" at bounding box center [68, 60] width 137 height 24
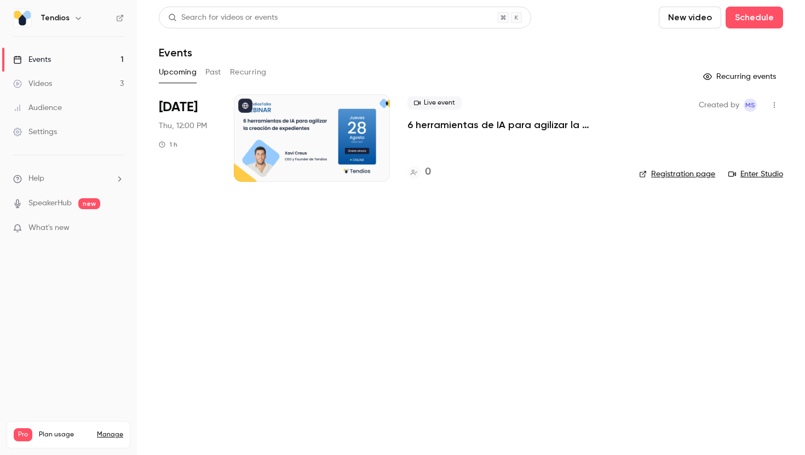
click at [693, 176] on link "Registration page" at bounding box center [677, 174] width 76 height 11
click at [57, 58] on link "Events 1" at bounding box center [68, 60] width 137 height 24
click at [53, 87] on link "Videos 3" at bounding box center [68, 84] width 137 height 24
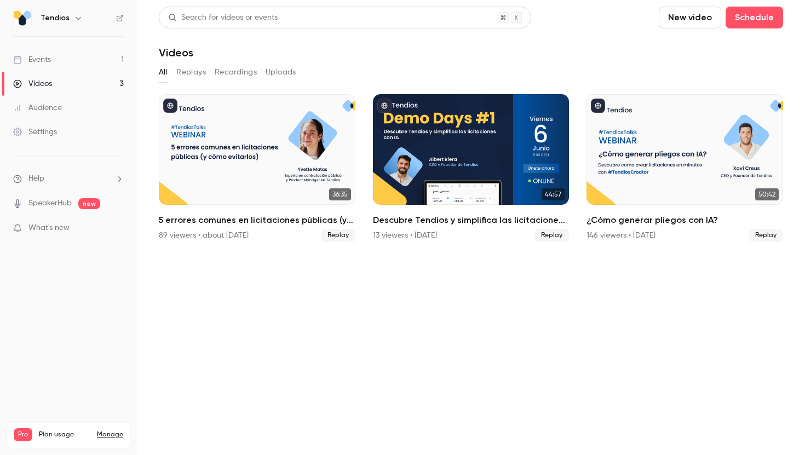
click at [165, 73] on button "All" at bounding box center [163, 73] width 9 height 18
click at [84, 59] on link "Events 1" at bounding box center [68, 60] width 137 height 24
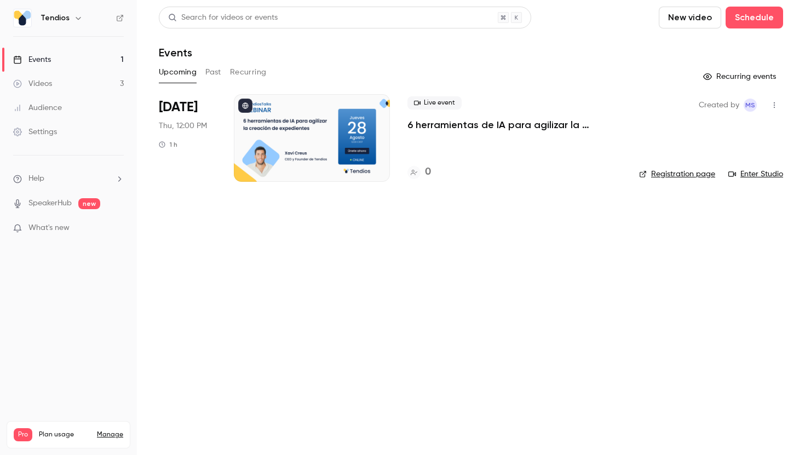
click at [745, 74] on button "Recurring events" at bounding box center [740, 77] width 85 height 18
click at [740, 71] on button "Recurring events" at bounding box center [740, 77] width 85 height 18
click at [781, 103] on button "button" at bounding box center [775, 105] width 18 height 18
click at [780, 104] on div at bounding box center [402, 227] width 805 height 455
click at [90, 201] on span "new" at bounding box center [89, 203] width 22 height 11
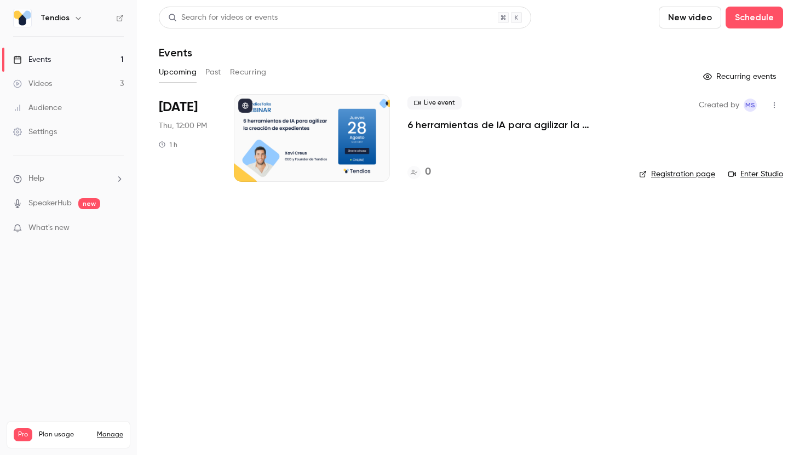
click at [40, 208] on link "SpeakerHub" at bounding box center [49, 204] width 43 height 12
click at [486, 116] on div "Live event 6 herramientas de IA para agilizar la creación de expedientes" at bounding box center [514, 113] width 214 height 35
click at [480, 128] on p "6 herramientas de IA para agilizar la creación de expedientes" at bounding box center [514, 124] width 214 height 13
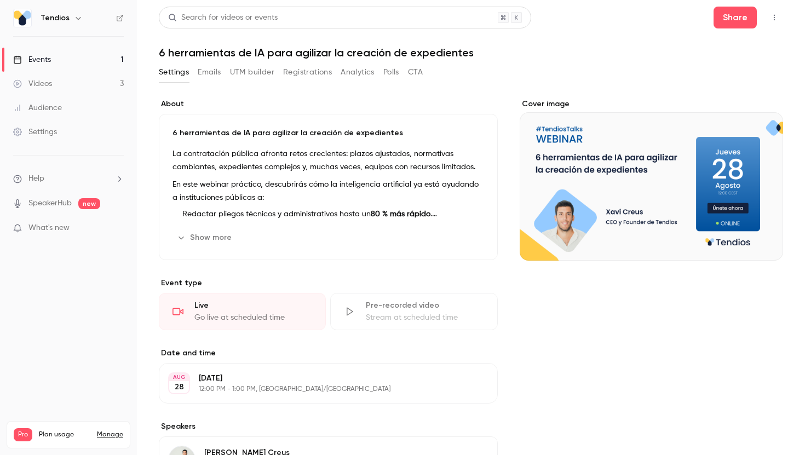
click at [234, 56] on h1 "6 herramientas de IA para agilizar la creación de expedientes" at bounding box center [471, 52] width 624 height 13
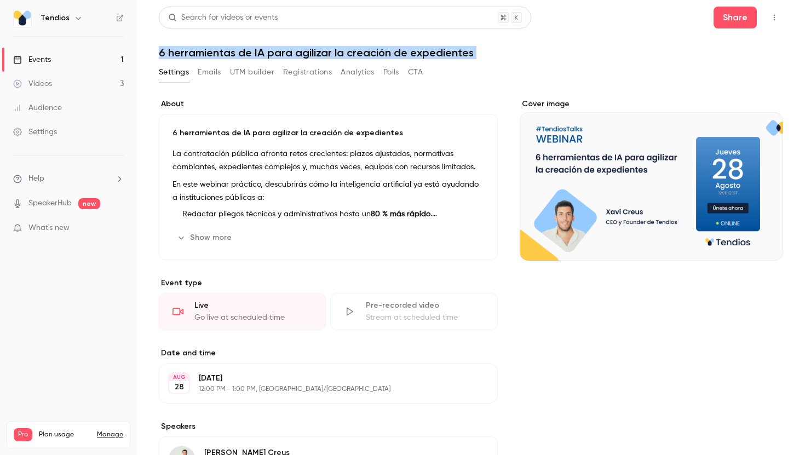
click at [234, 56] on h1 "6 herramientas de IA para agilizar la creación de expedientes" at bounding box center [471, 52] width 624 height 13
copy div "6 herramientas de IA para agilizar la creación de expedientes Settings Emails U…"
click at [99, 54] on link "Events 1" at bounding box center [68, 60] width 137 height 24
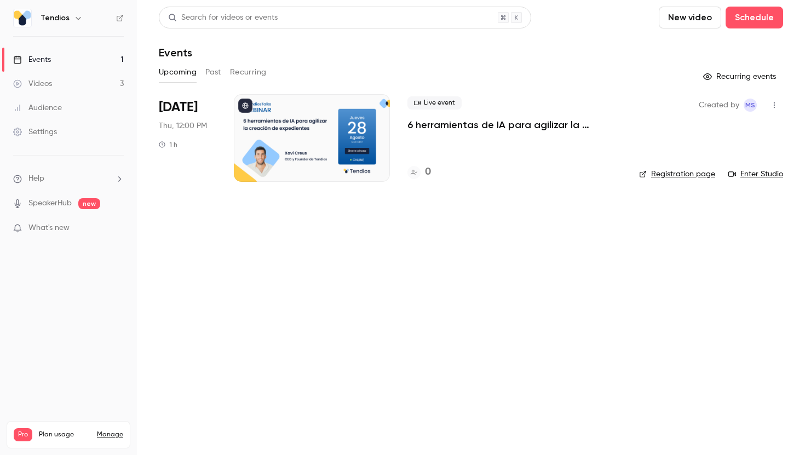
click at [430, 125] on p "6 herramientas de IA para agilizar la creación de expedientes" at bounding box center [514, 124] width 214 height 13
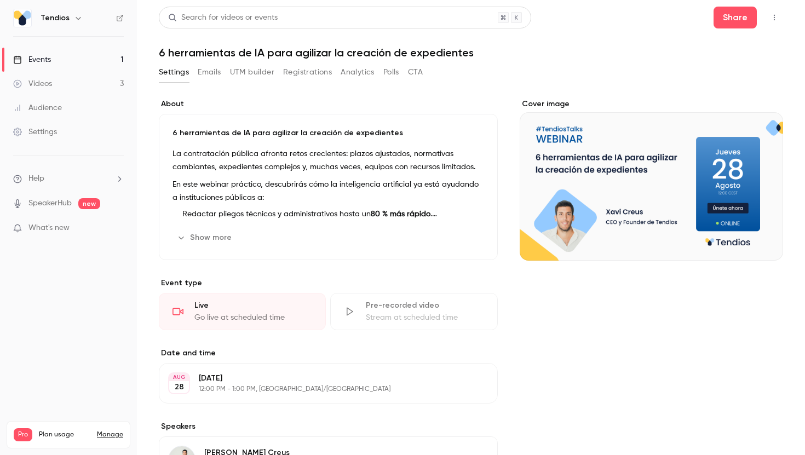
click at [228, 50] on h1 "6 herramientas de IA para agilizar la creación de expedientes" at bounding box center [471, 52] width 624 height 13
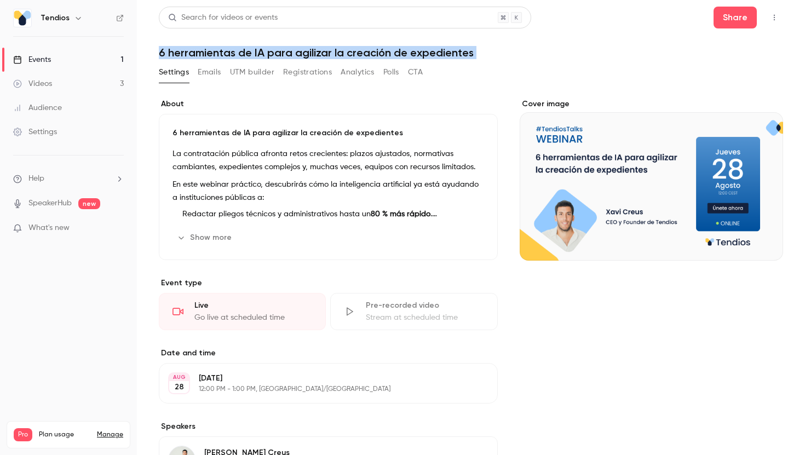
click at [228, 50] on h1 "6 herramientas de IA para agilizar la creación de expedientes" at bounding box center [471, 52] width 624 height 13
copy div "6 herramientas de IA para agilizar la creación de expedientes Settings Emails U…"
click at [57, 60] on link "Events 1" at bounding box center [68, 60] width 137 height 24
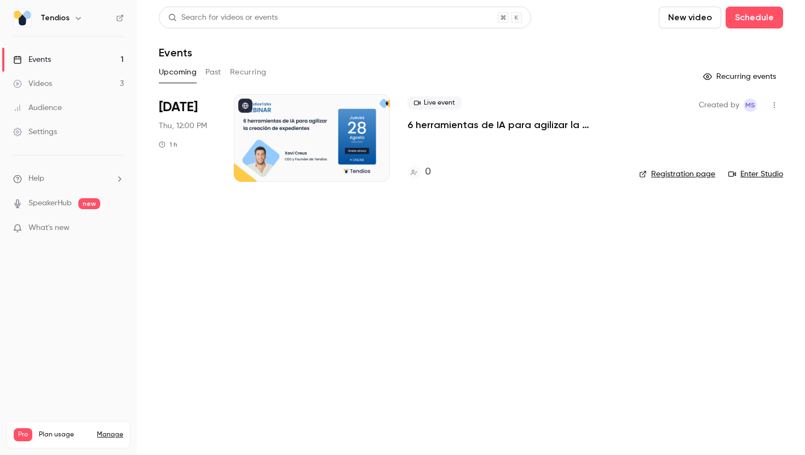
click at [681, 175] on link "Registration page" at bounding box center [677, 174] width 76 height 11
